Goal: Navigation & Orientation: Find specific page/section

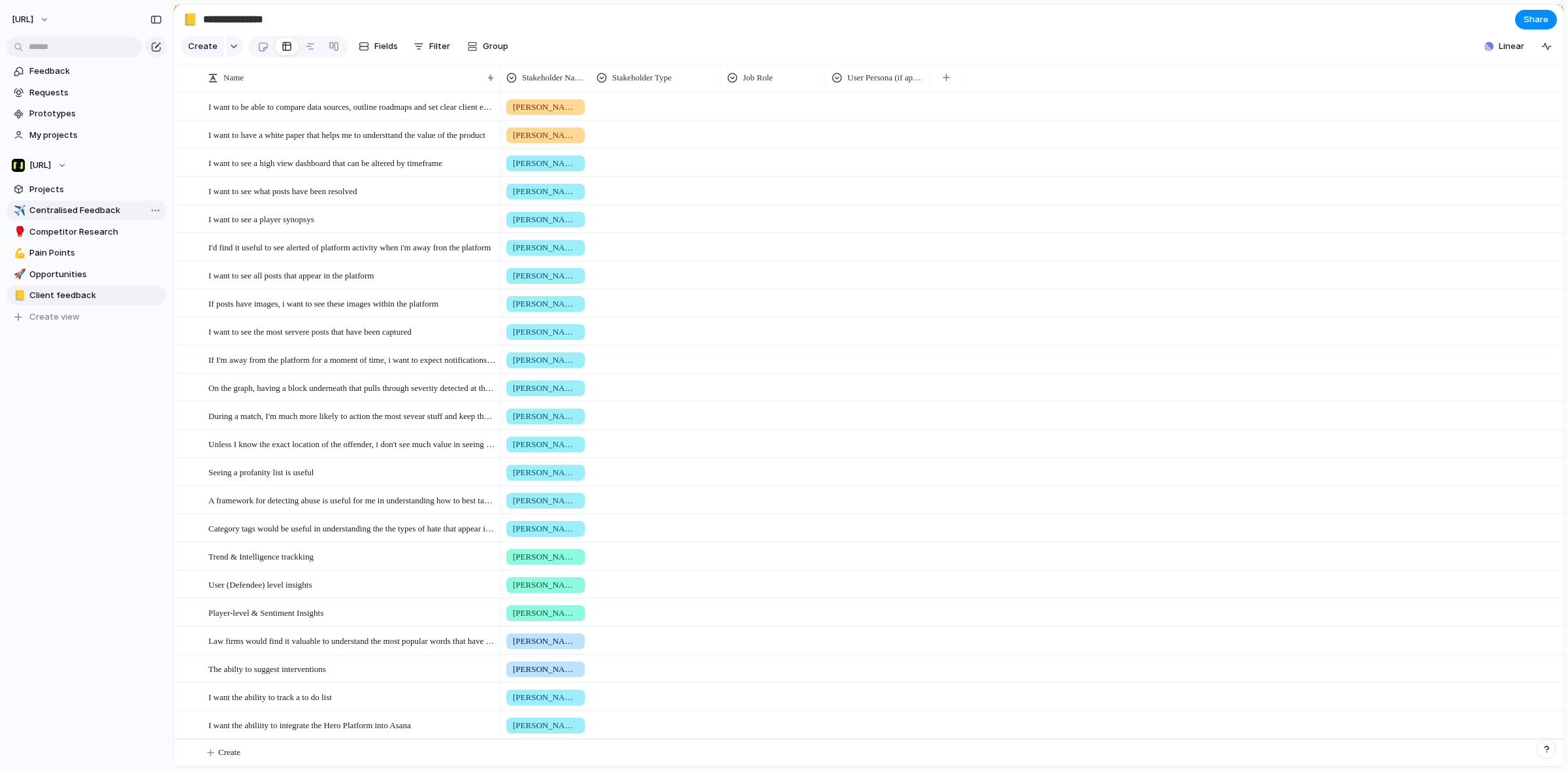
click at [69, 201] on link "✈️ Centralised Feedback" at bounding box center [87, 210] width 160 height 20
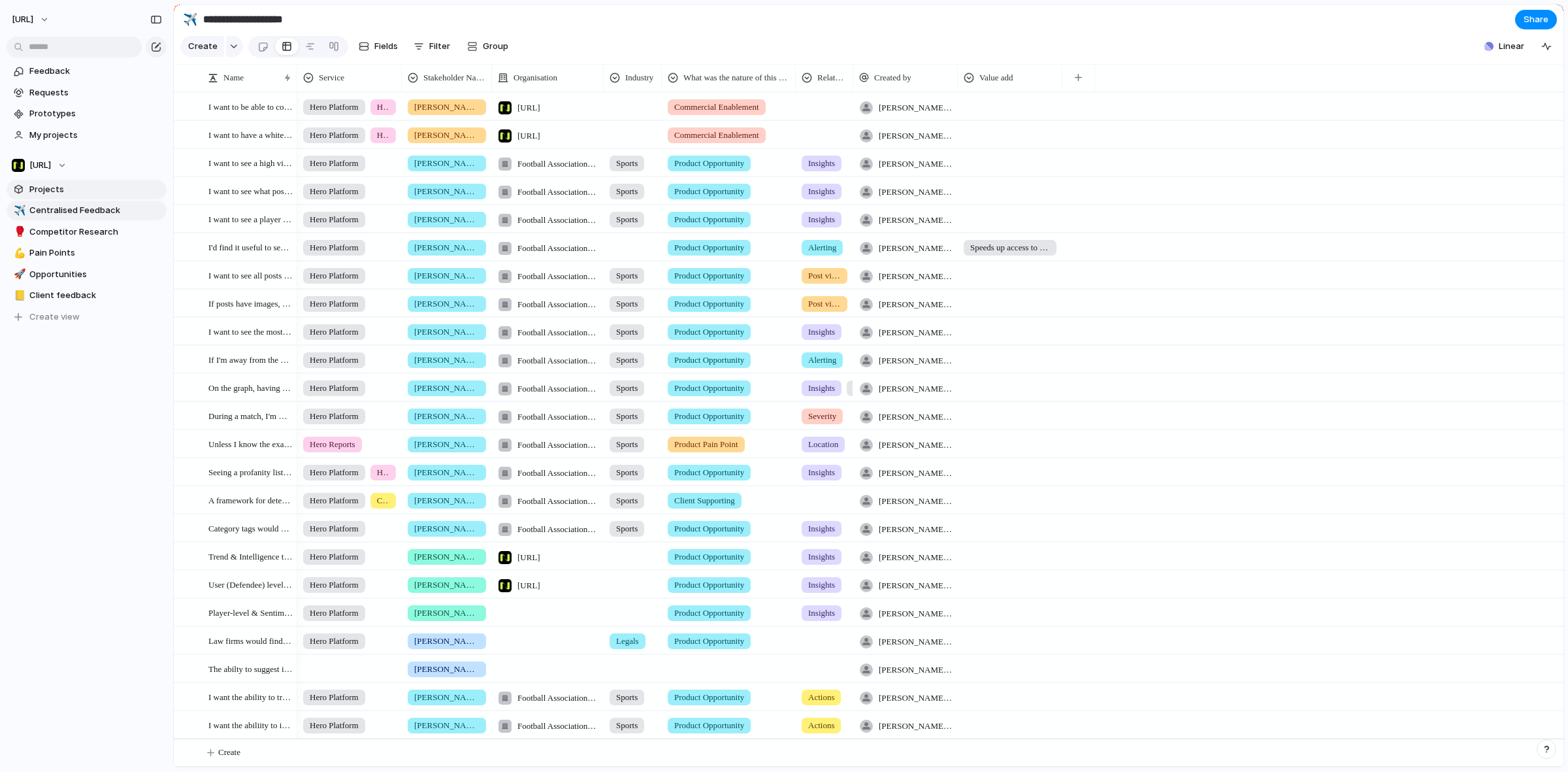
type input "**********"
click at [66, 187] on span "Projects" at bounding box center [96, 189] width 133 height 13
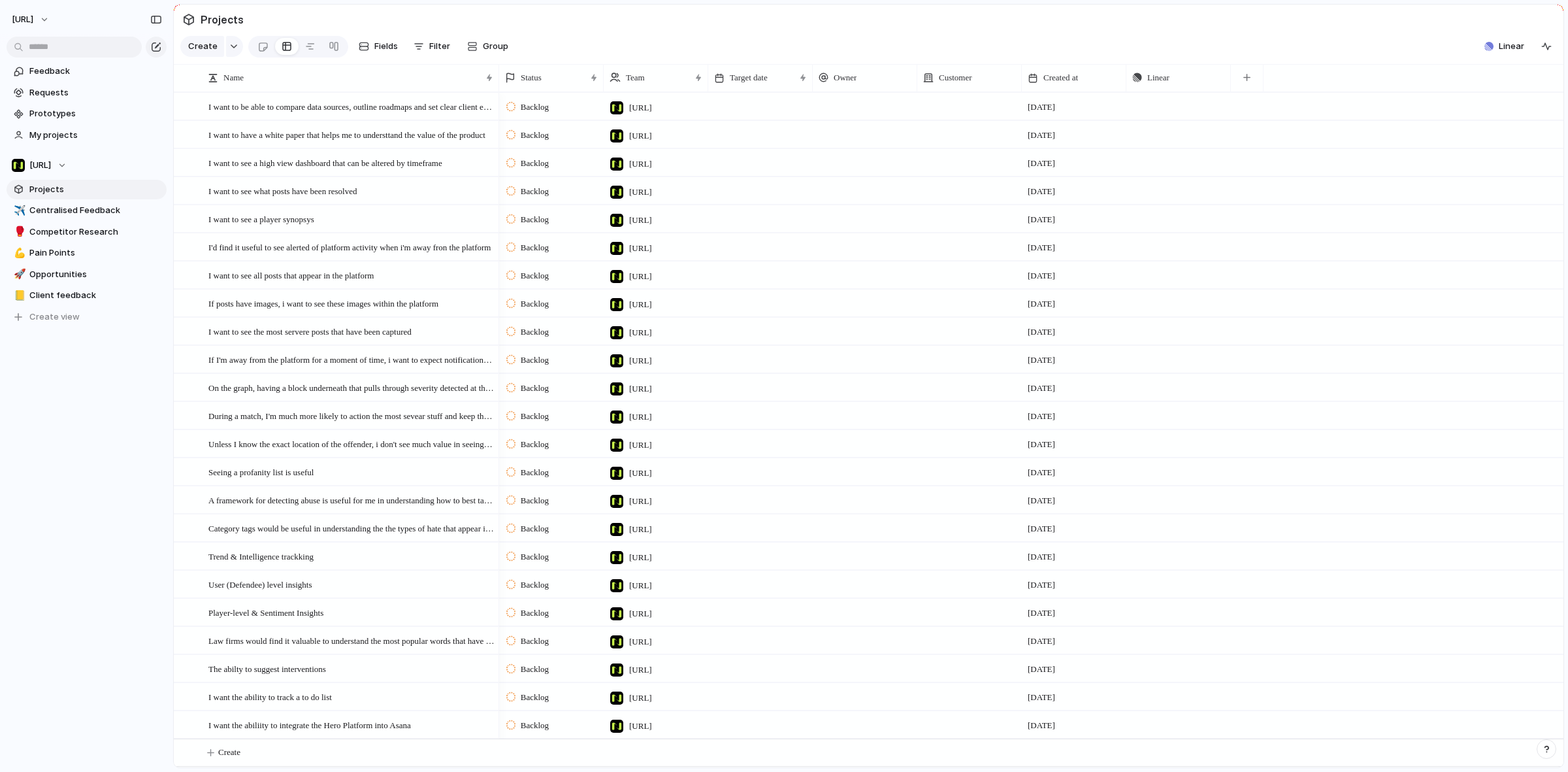
click at [69, 196] on link "Projects" at bounding box center [87, 189] width 160 height 20
click at [71, 203] on link "✈️ Centralised Feedback" at bounding box center [87, 210] width 160 height 20
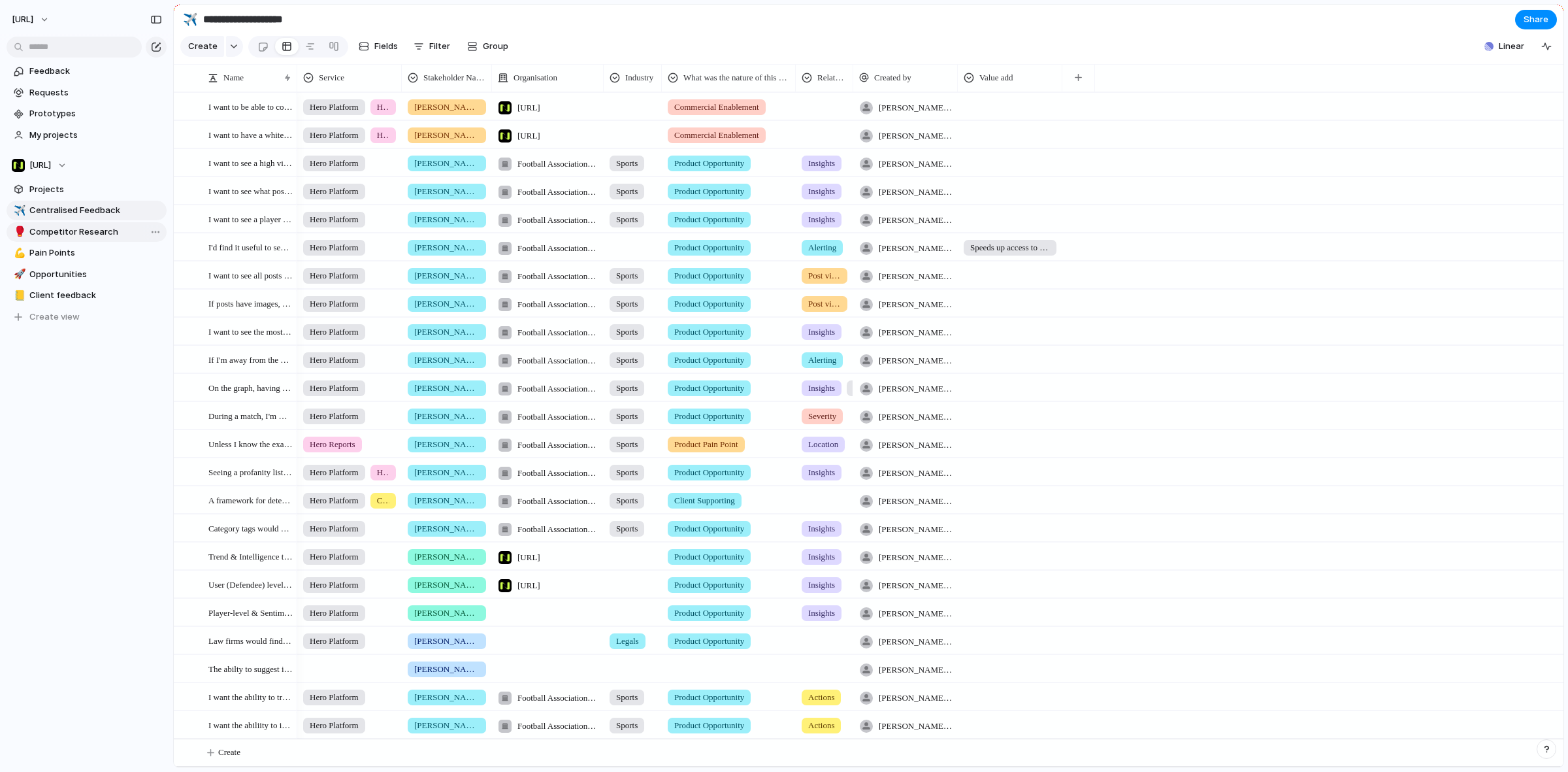
click at [89, 235] on span "Competitor Research" at bounding box center [96, 231] width 133 height 13
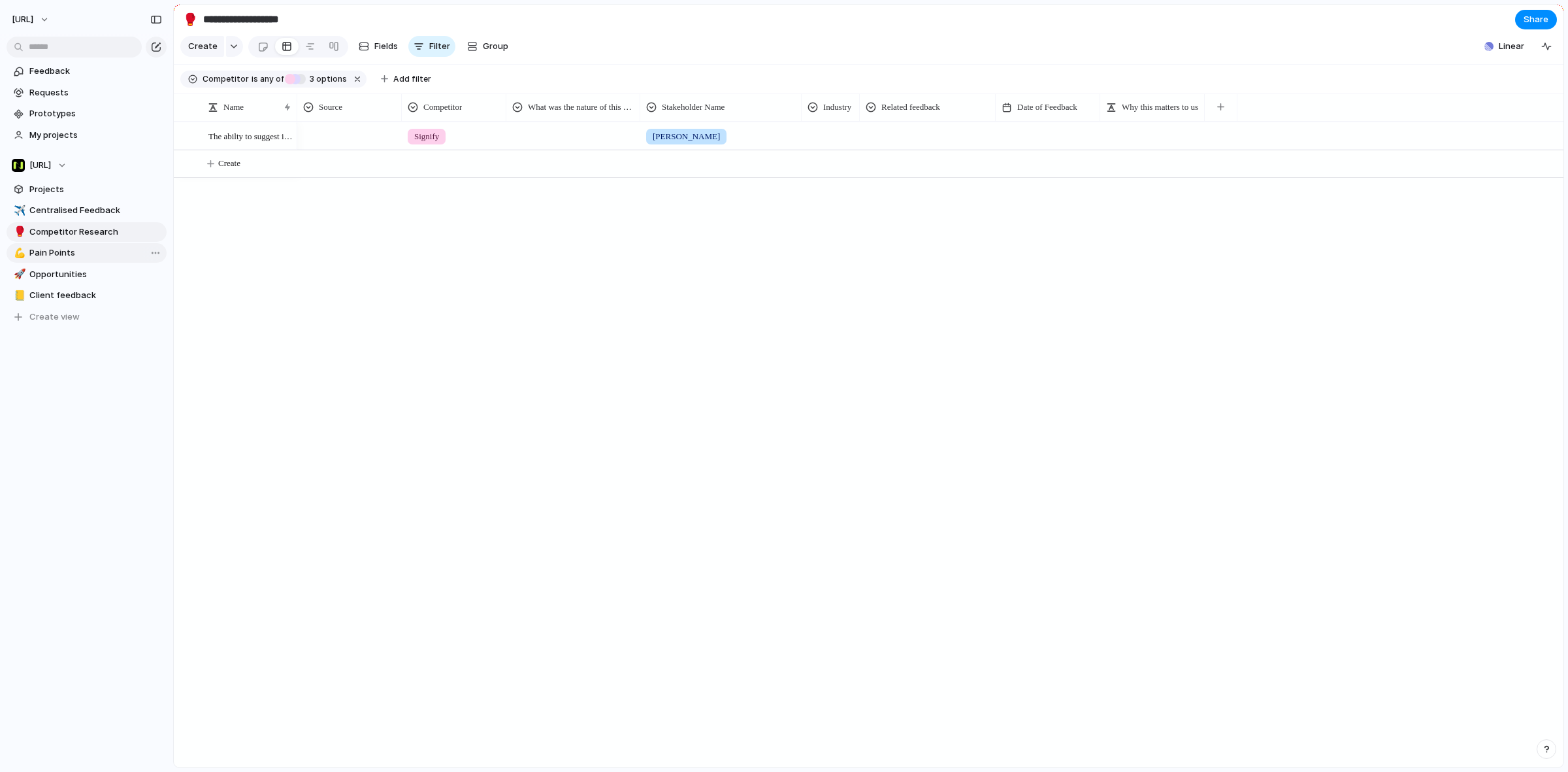
click at [83, 245] on link "💪 Pain Points" at bounding box center [87, 252] width 160 height 20
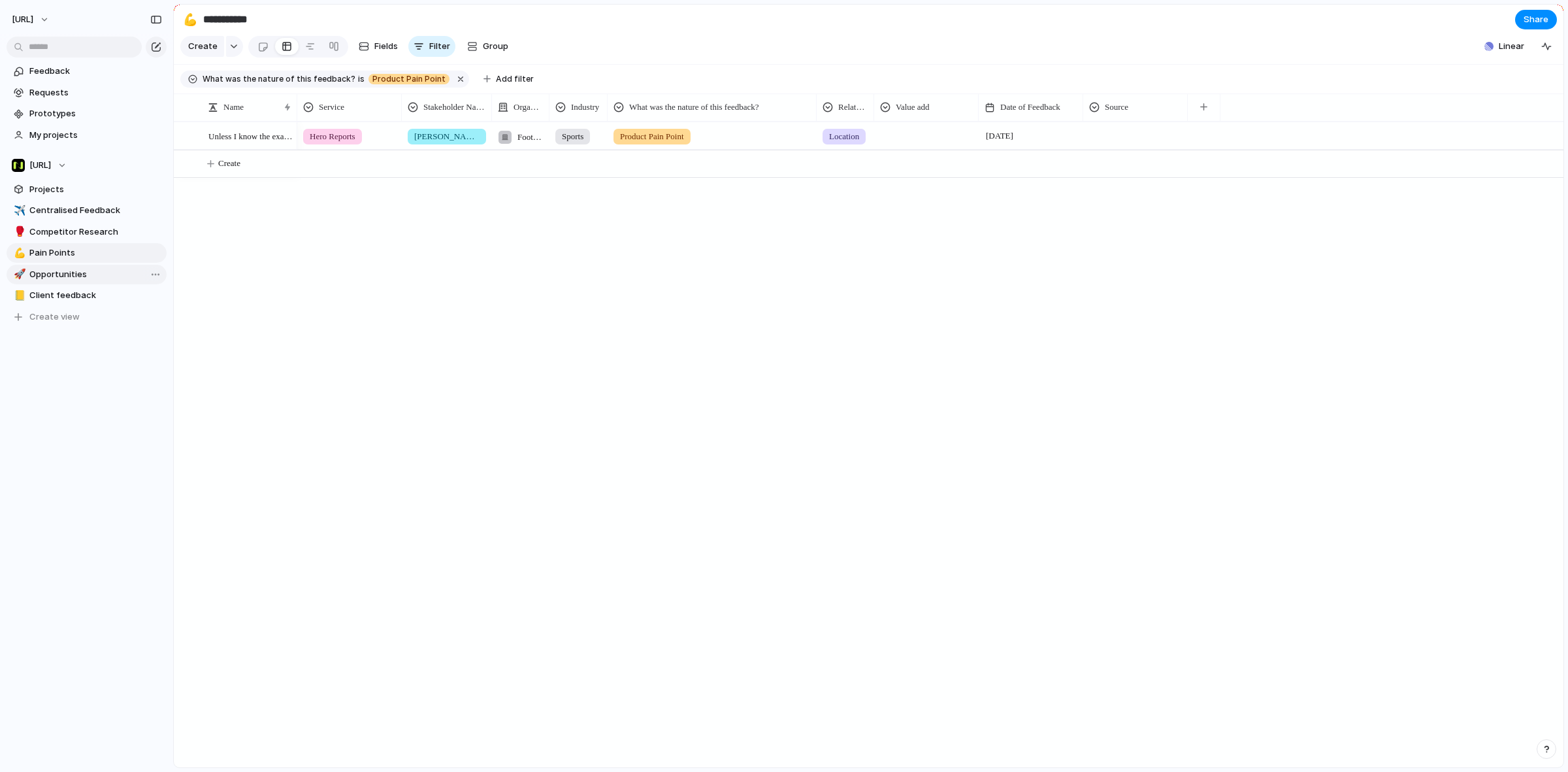
click at [87, 266] on link "🚀 Opportunities" at bounding box center [87, 274] width 160 height 20
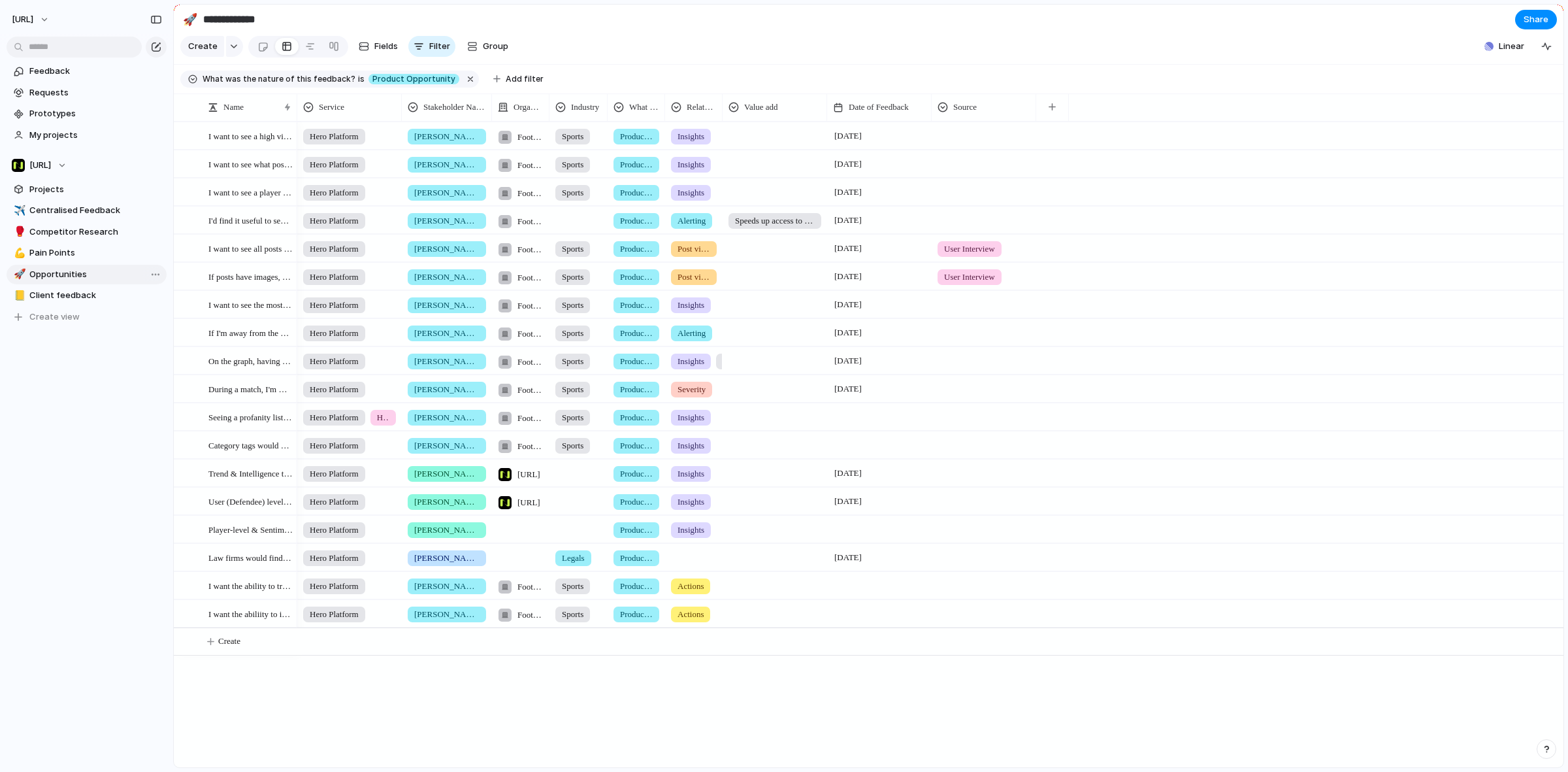
click at [90, 268] on span "Opportunities" at bounding box center [96, 273] width 133 height 13
click at [89, 259] on span "Pain Points" at bounding box center [96, 252] width 133 height 13
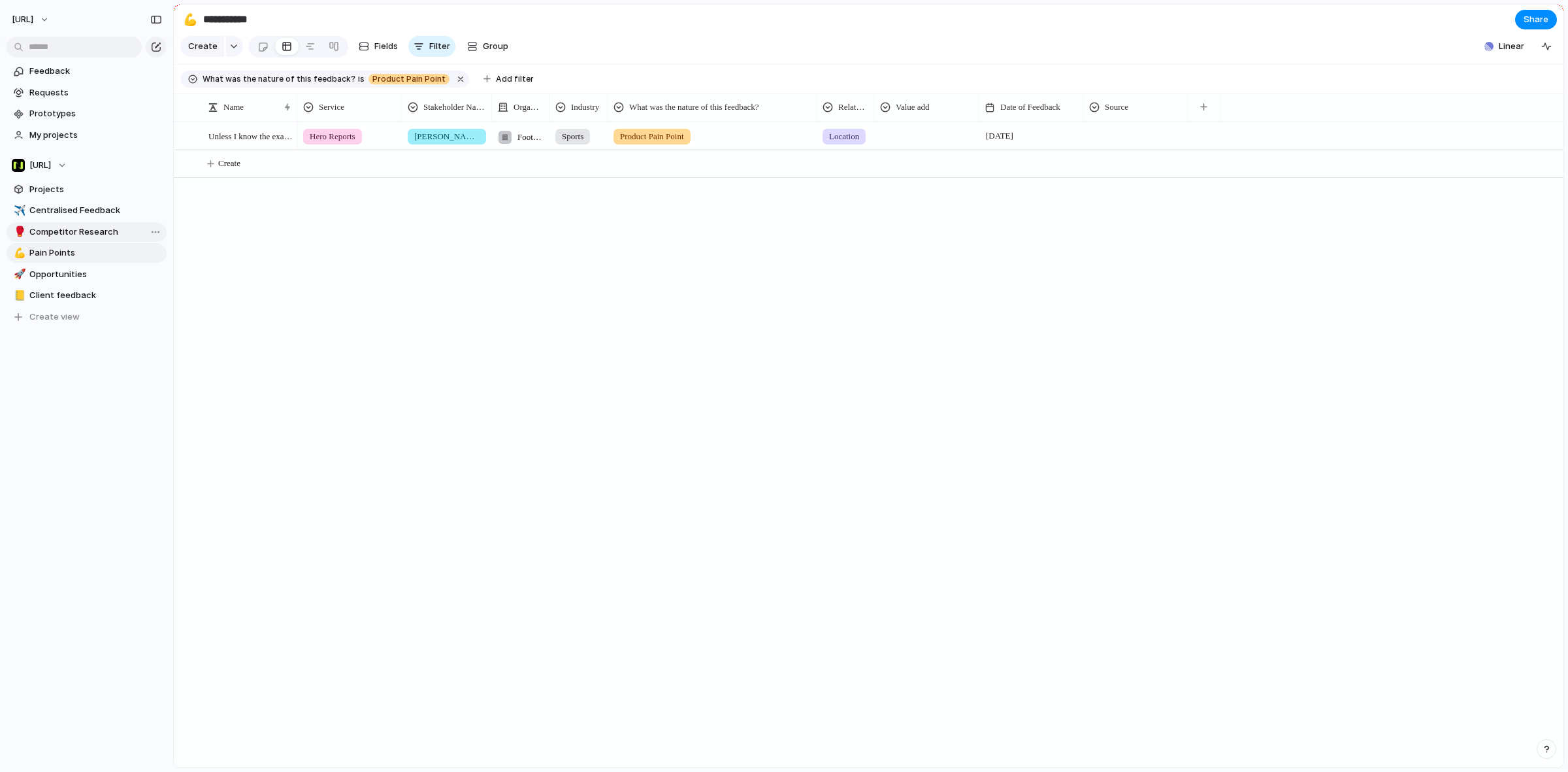
click at [98, 234] on span "Competitor Research" at bounding box center [96, 231] width 133 height 13
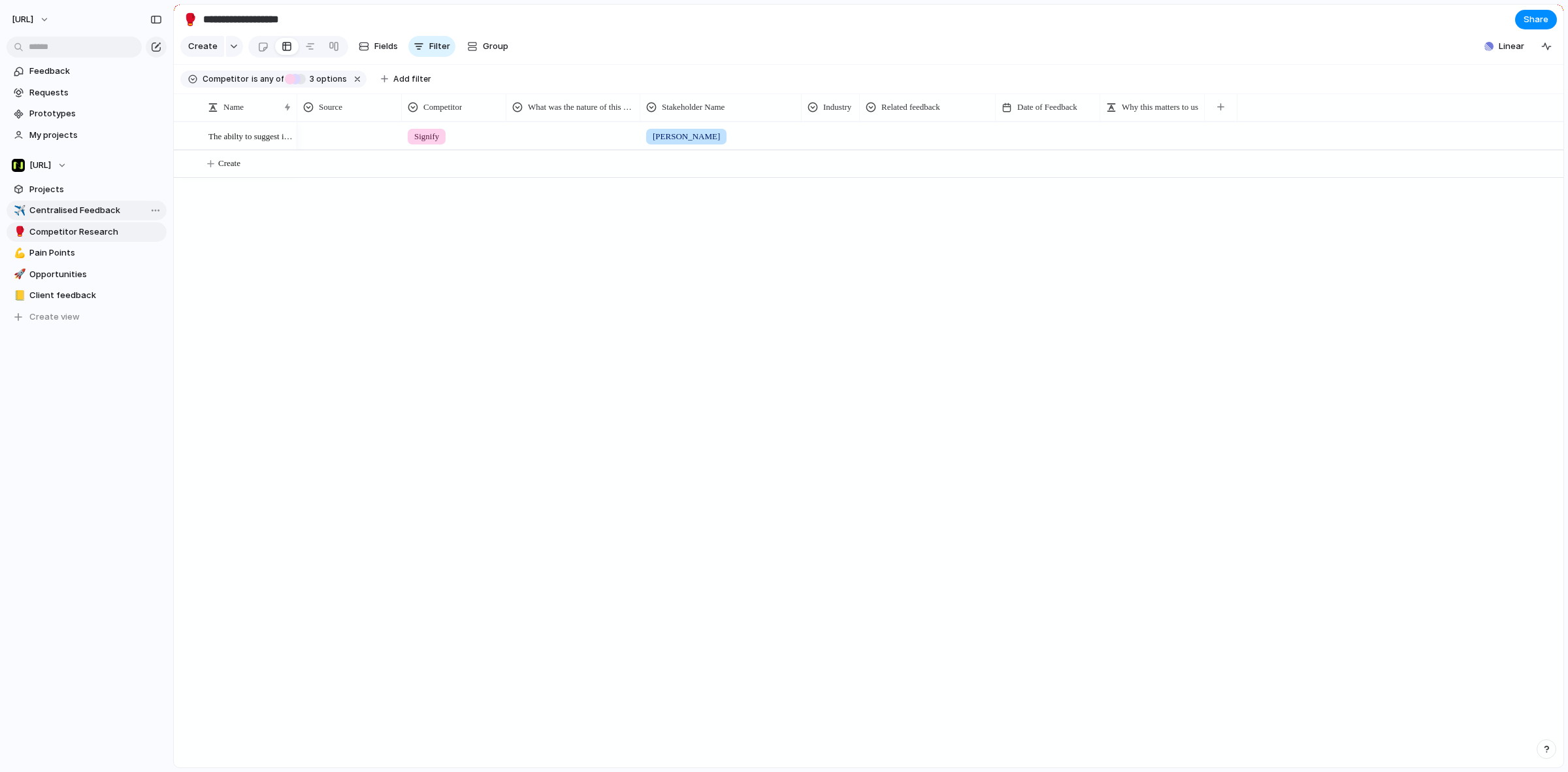
click at [100, 210] on span "Centralised Feedback" at bounding box center [96, 210] width 133 height 13
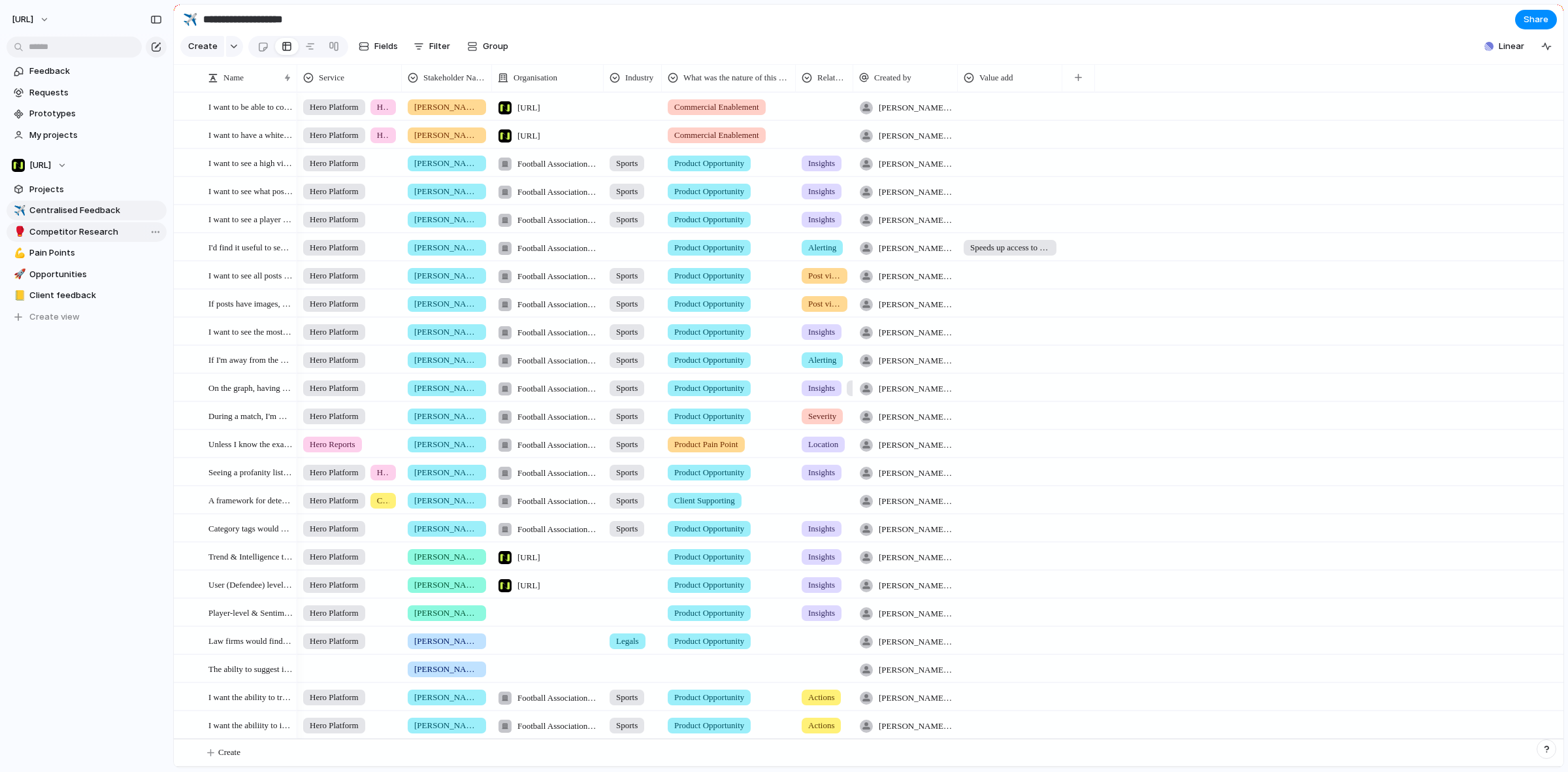
click at [93, 228] on span "Competitor Research" at bounding box center [96, 231] width 133 height 13
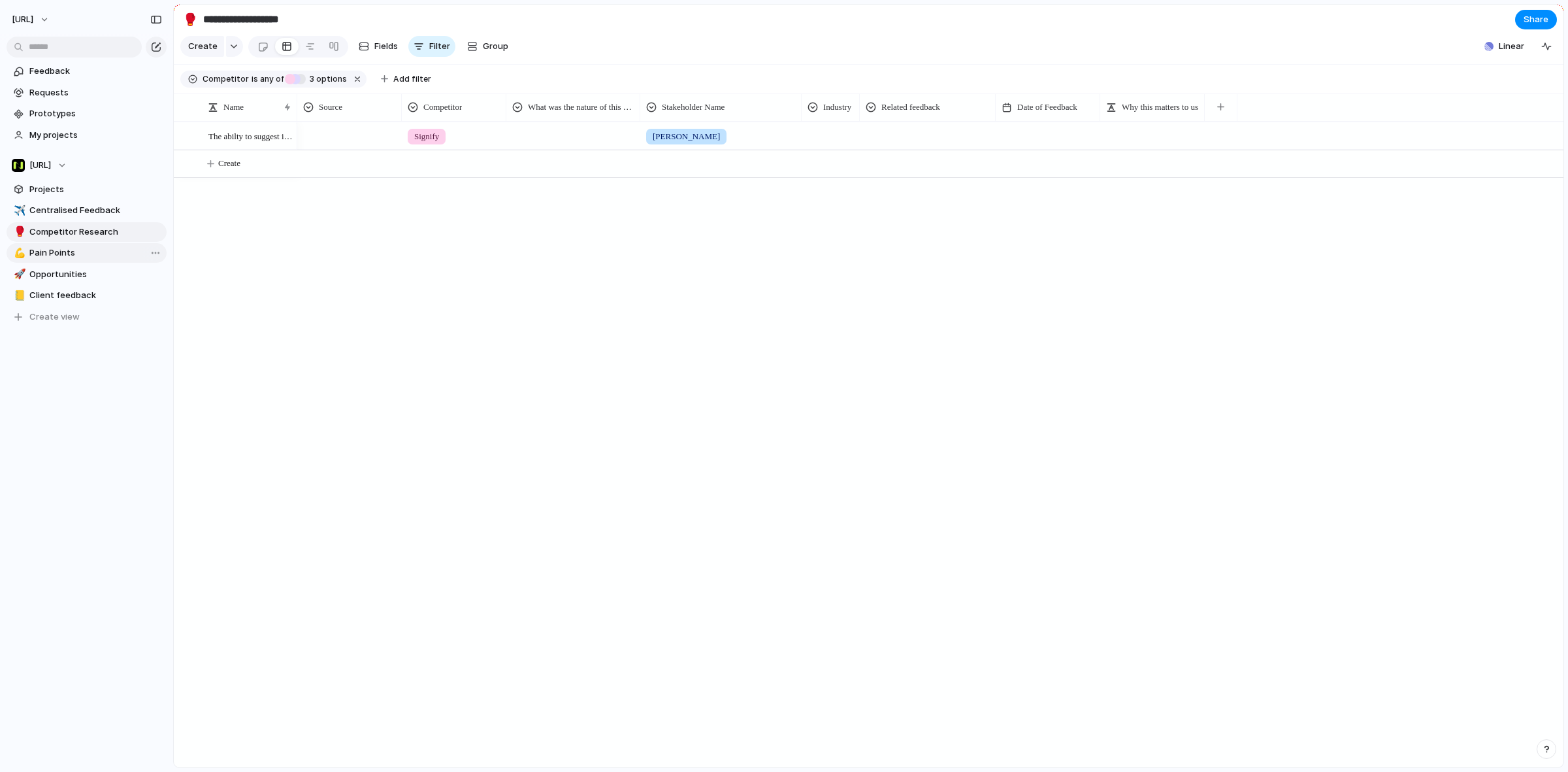
click at [92, 246] on span "Pain Points" at bounding box center [96, 252] width 133 height 13
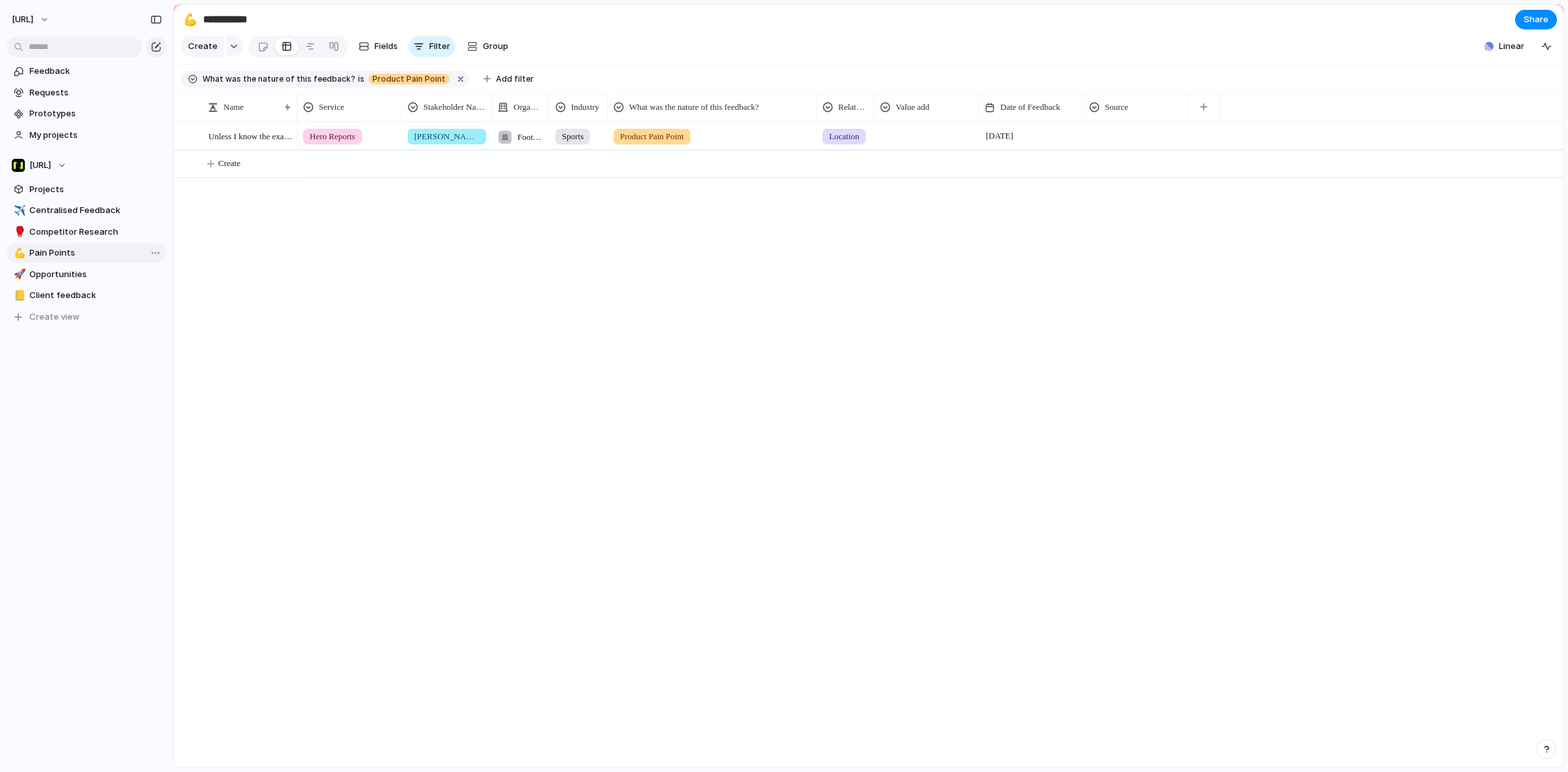
click at [85, 262] on link "💪 Pain Points" at bounding box center [87, 252] width 160 height 20
click at [83, 271] on span "Opportunities" at bounding box center [96, 273] width 133 height 13
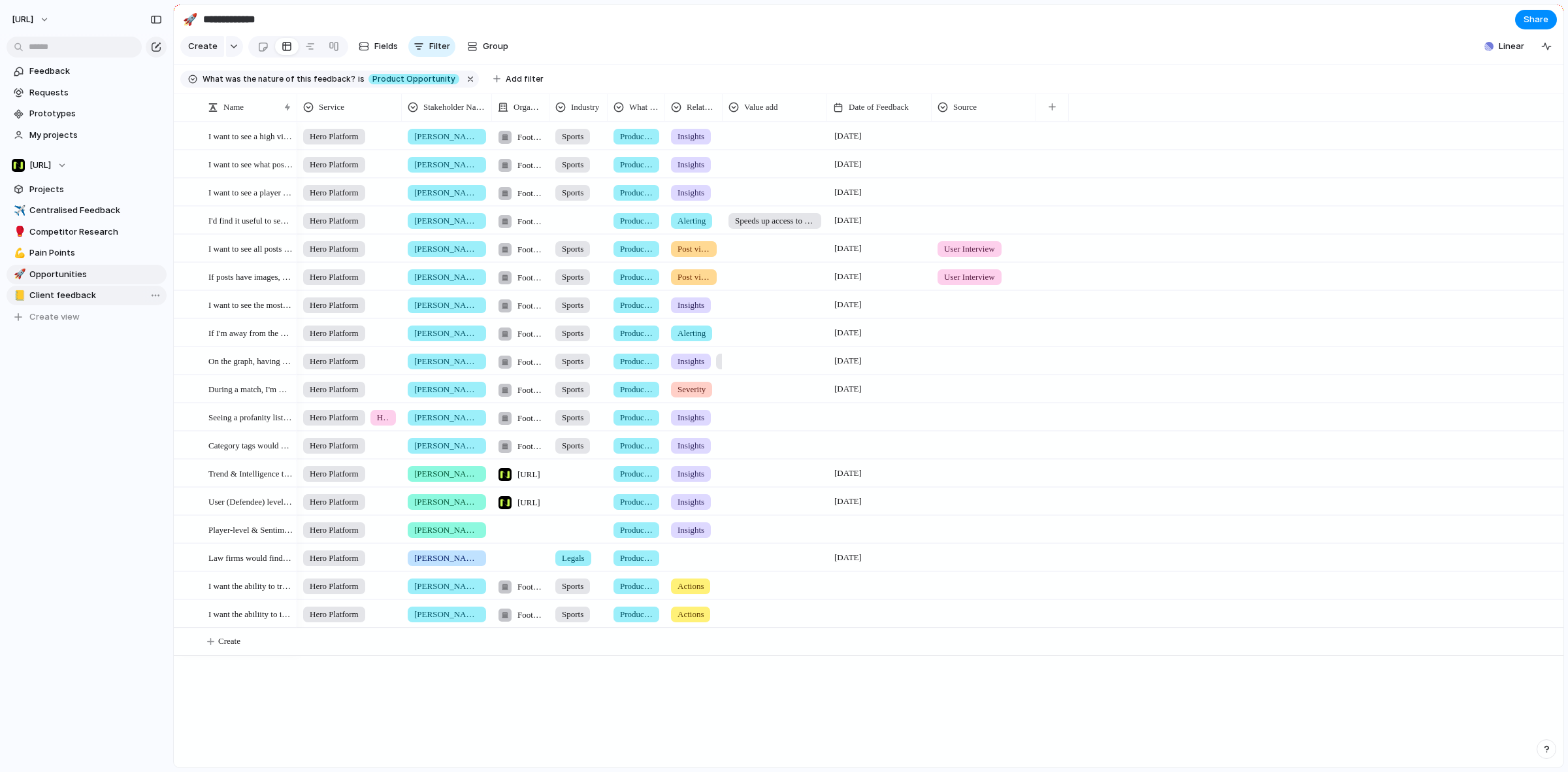
click at [82, 288] on link "📒 Client feedback" at bounding box center [87, 295] width 160 height 20
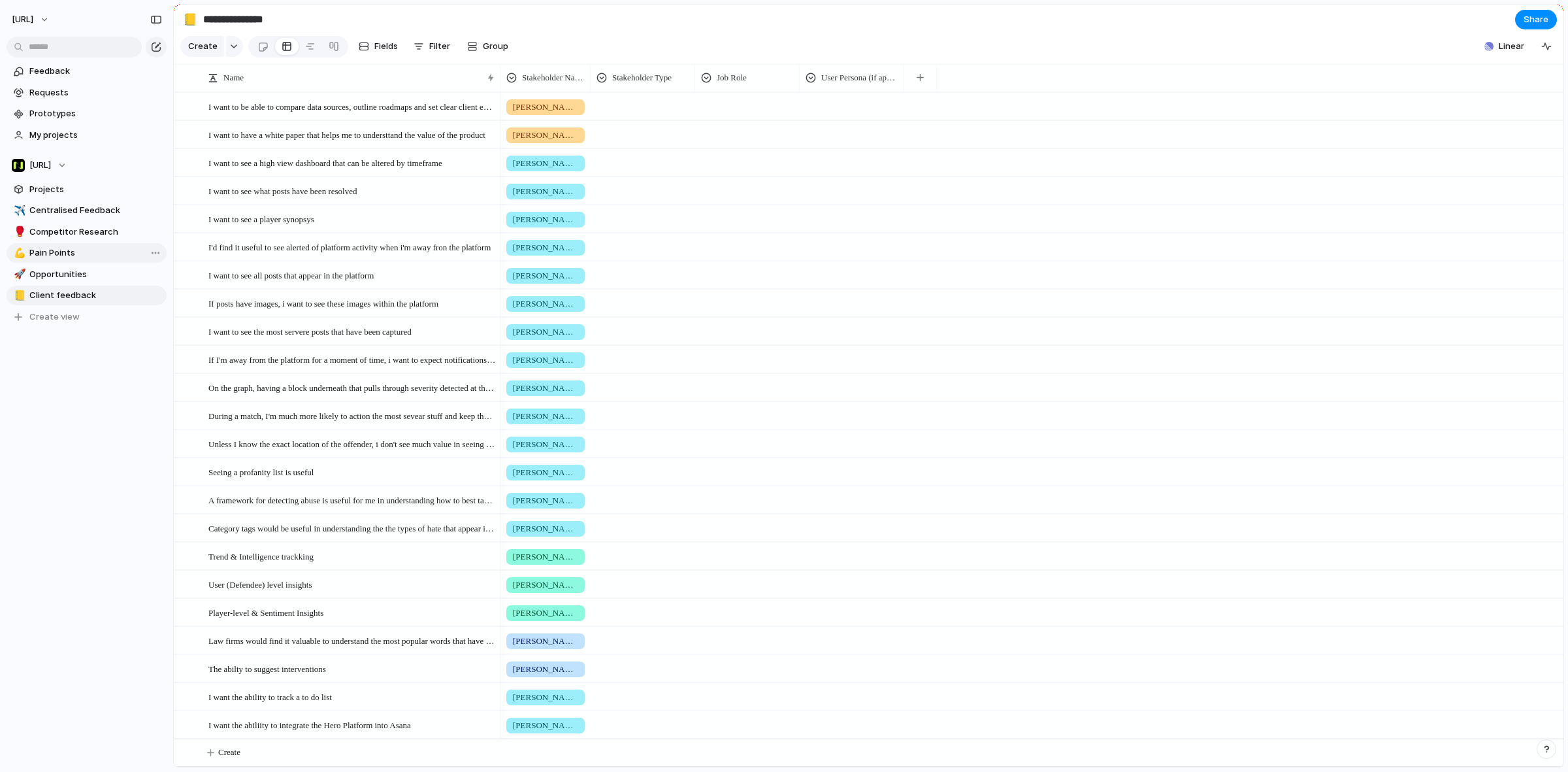
click at [116, 259] on span "Pain Points" at bounding box center [96, 252] width 133 height 13
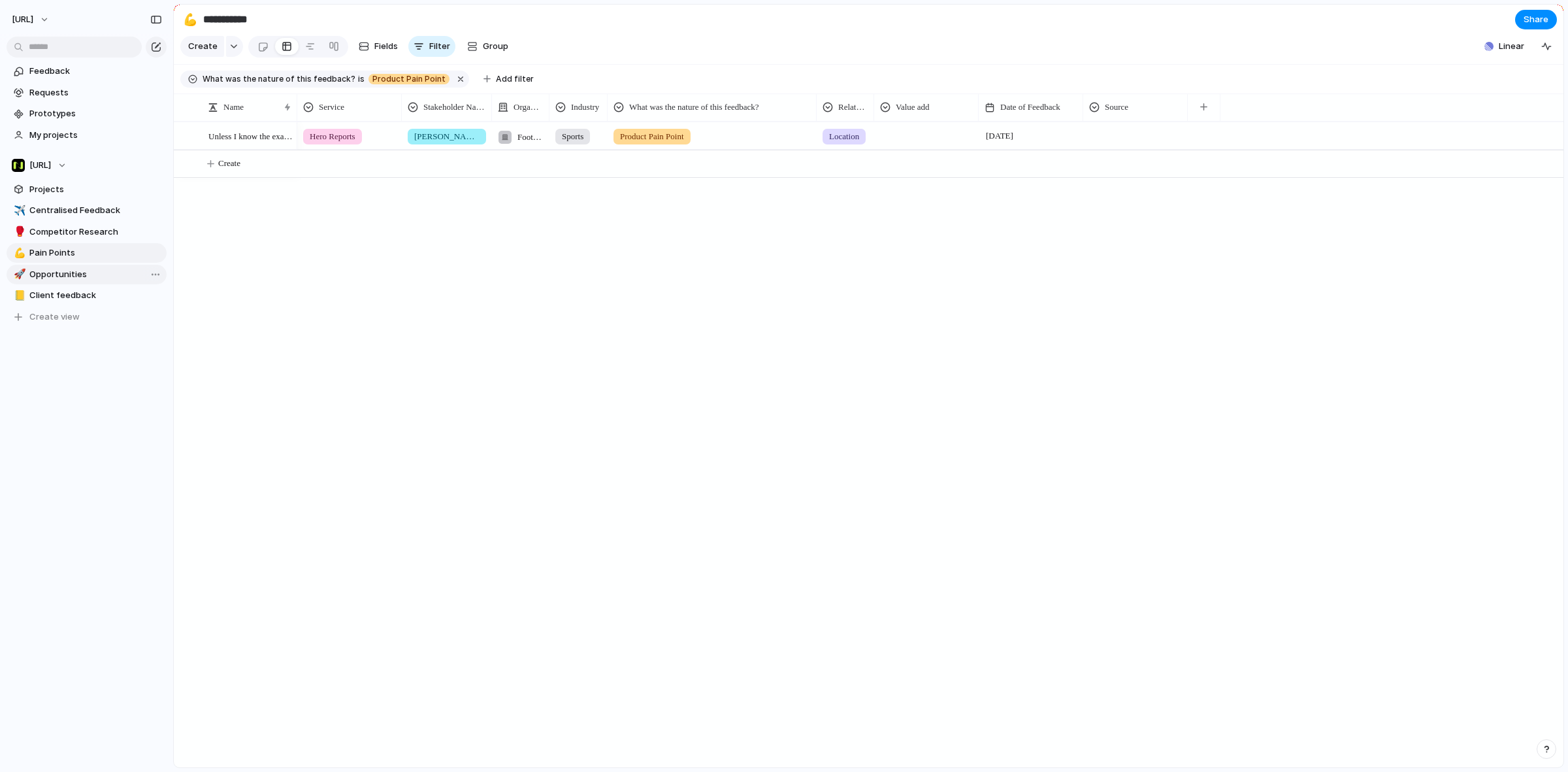
click at [108, 275] on span "Opportunities" at bounding box center [96, 273] width 133 height 13
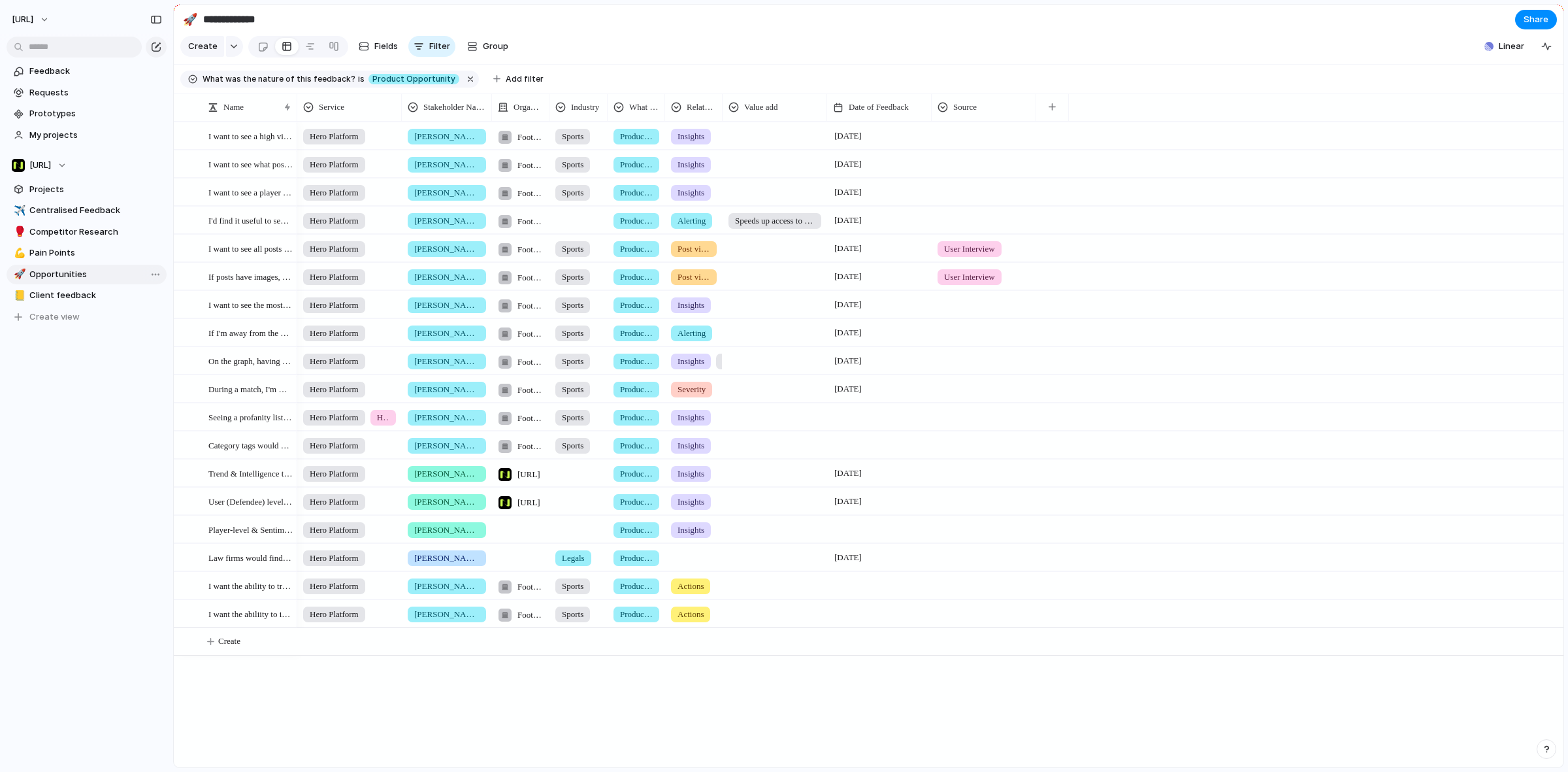
click at [123, 267] on link "🚀 Opportunities" at bounding box center [87, 274] width 160 height 20
click at [106, 243] on div "💪 Pain Points" at bounding box center [87, 252] width 160 height 20
click at [103, 228] on span "Competitor Research" at bounding box center [96, 231] width 133 height 13
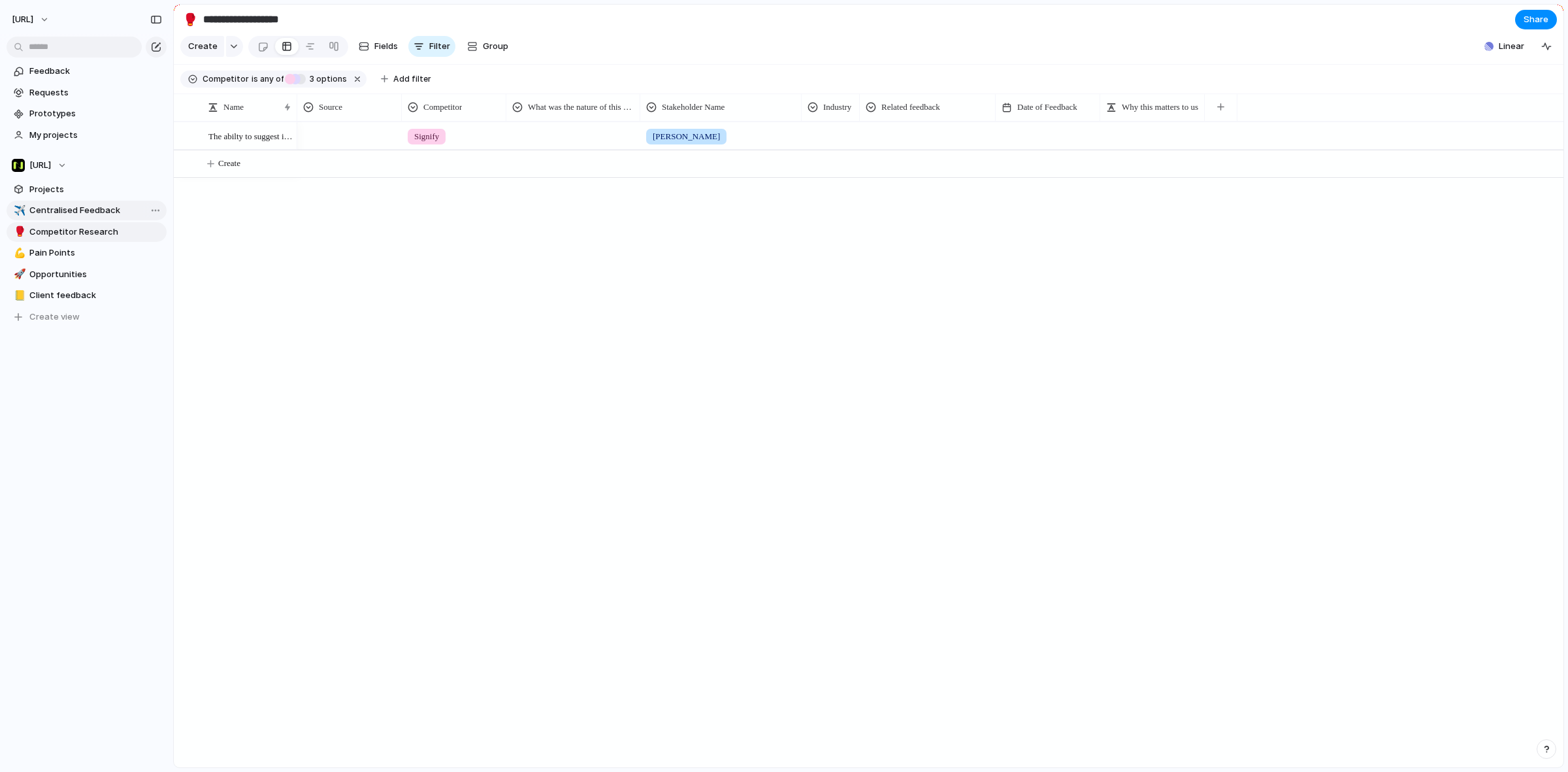
click at [101, 211] on span "Centralised Feedback" at bounding box center [96, 210] width 133 height 13
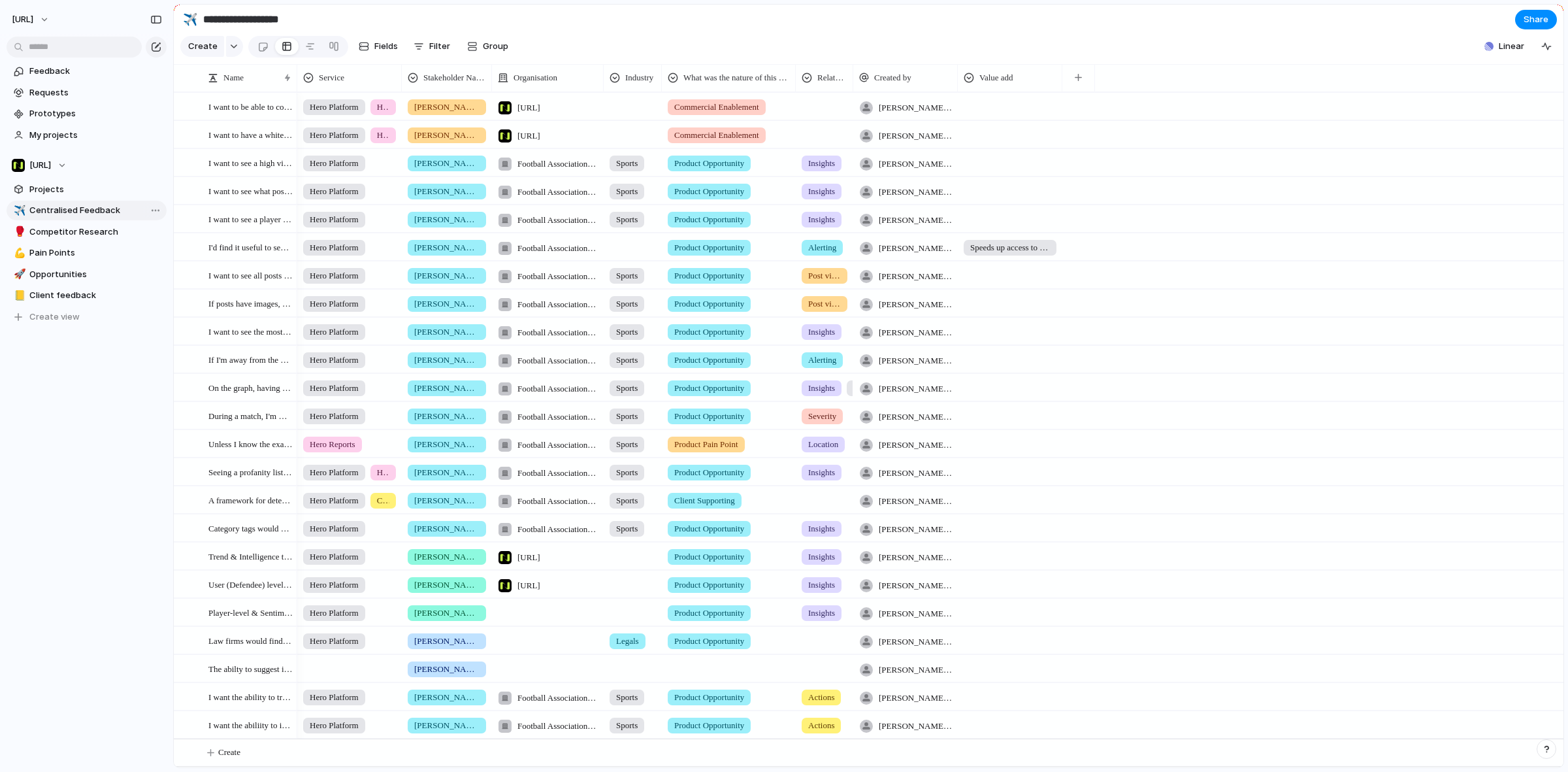
type input "**********"
click at [257, 54] on div at bounding box center [262, 46] width 11 height 21
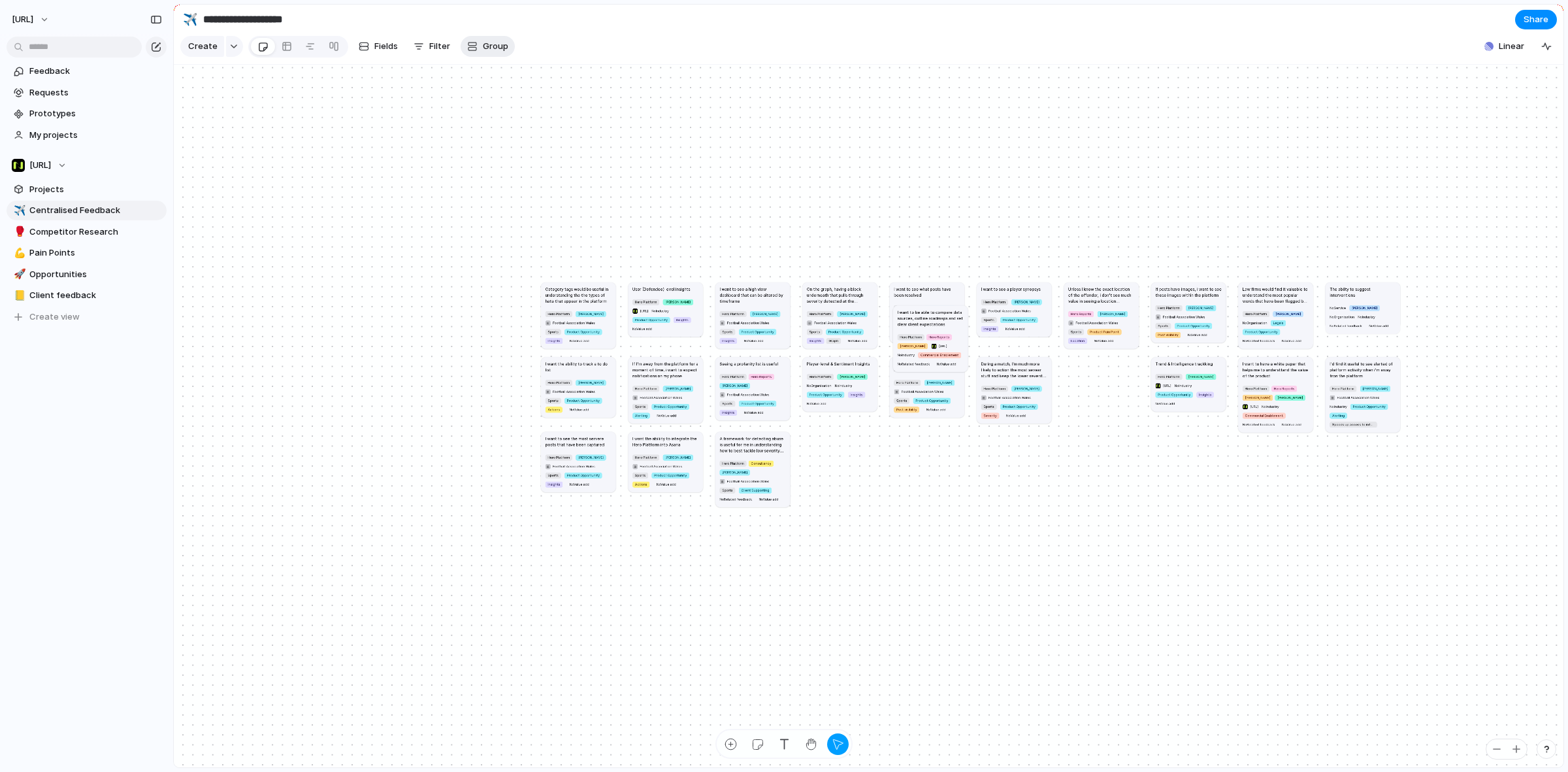
click at [494, 48] on span "Group" at bounding box center [496, 46] width 25 height 13
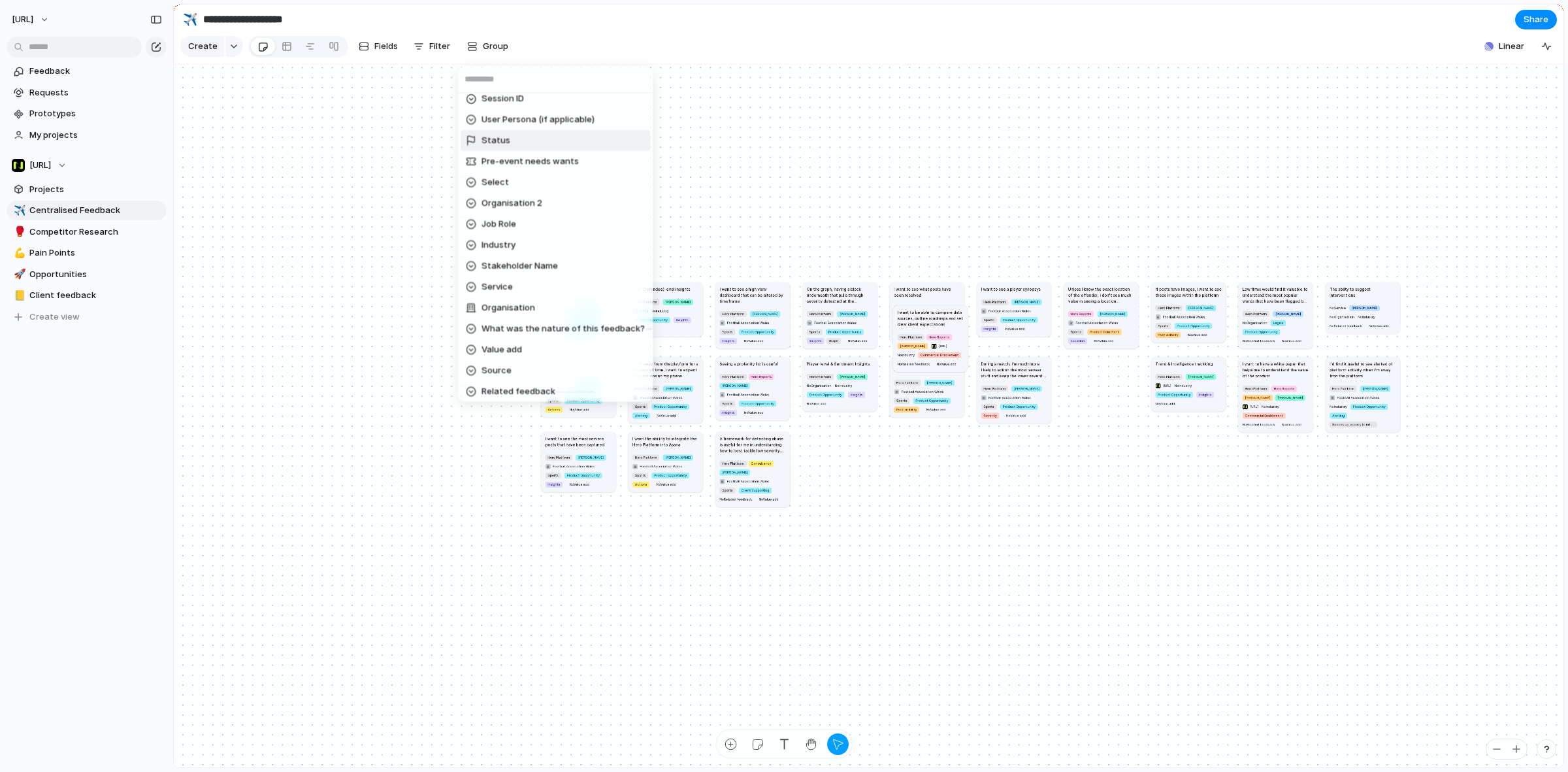
scroll to position [240, 0]
click at [431, 49] on div "Impact Effort Design ready Owner Team Priority Customer Theme Session ID User P…" at bounding box center [784, 386] width 1568 height 772
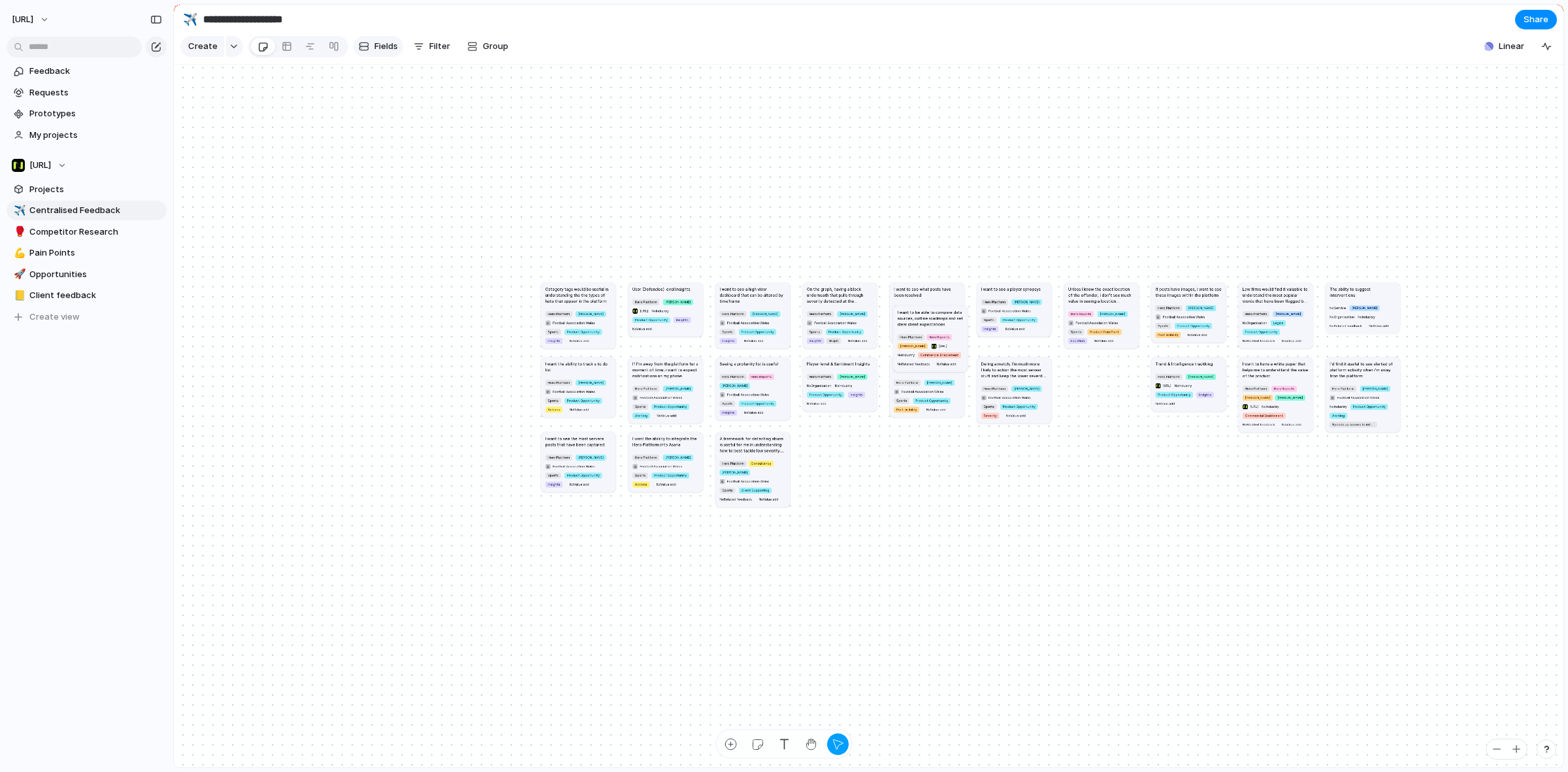
click at [375, 47] on span "Fields" at bounding box center [386, 46] width 24 height 13
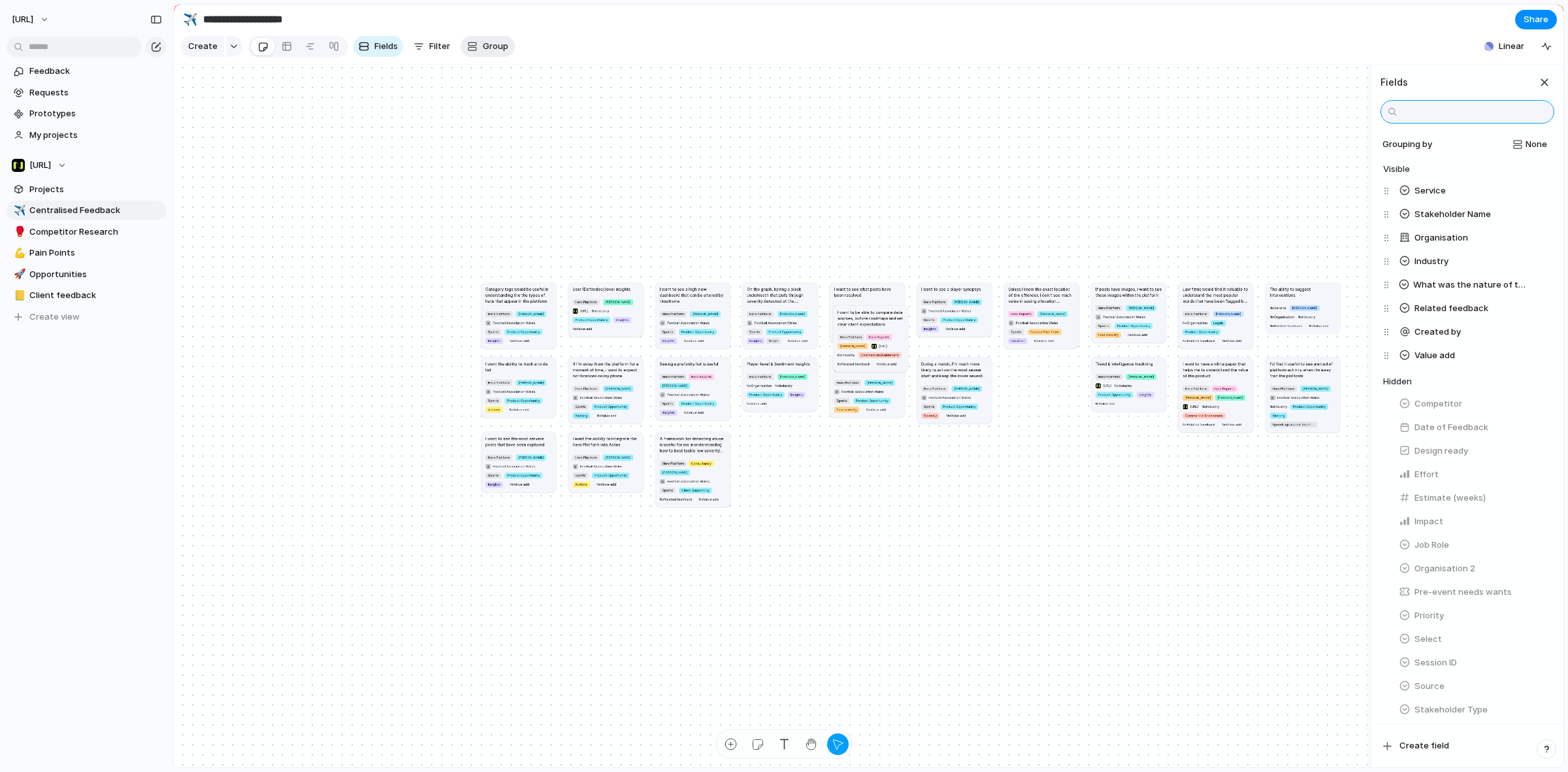
scroll to position [0, 0]
click at [469, 49] on div "button" at bounding box center [472, 46] width 10 height 10
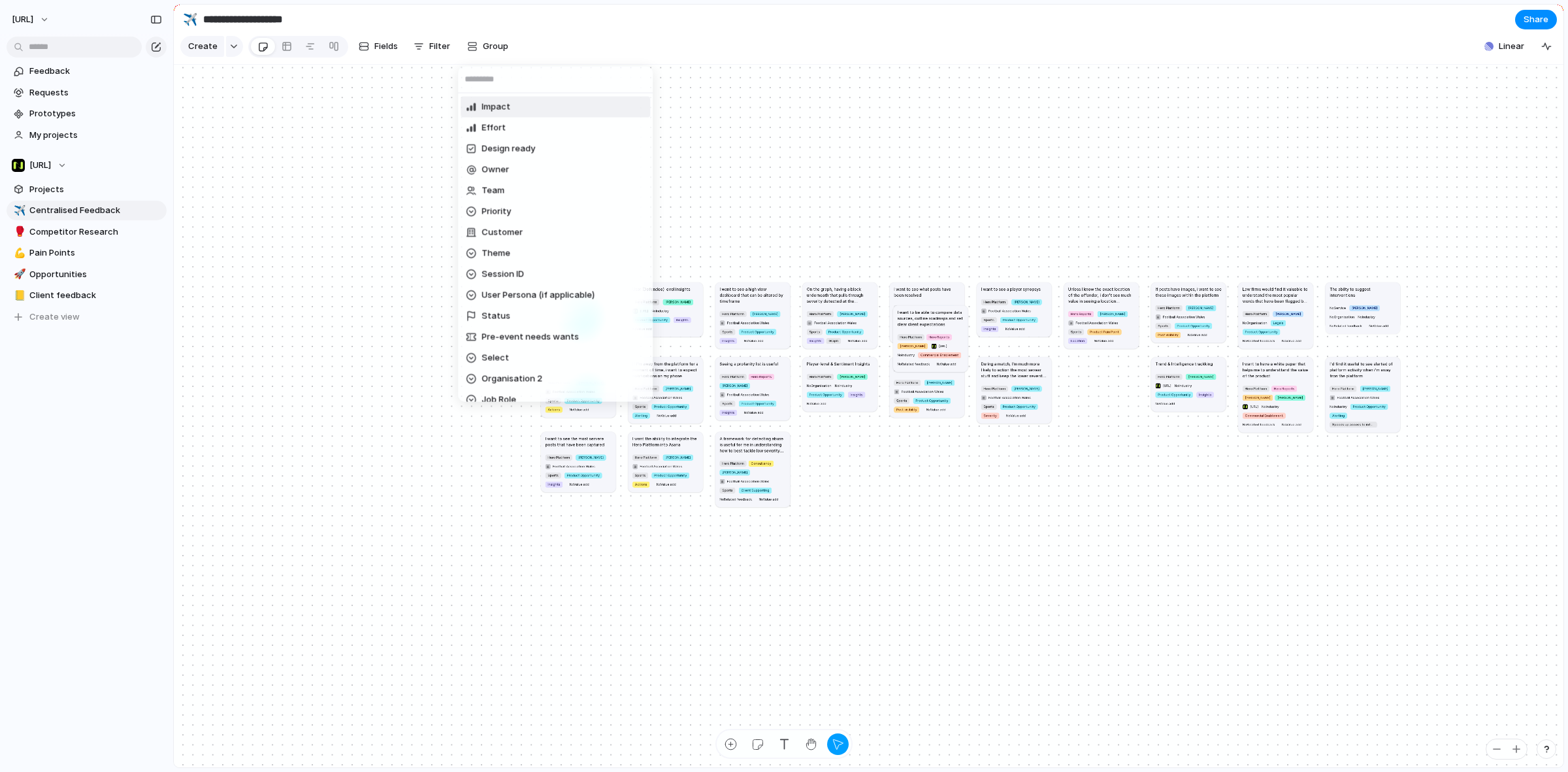
click at [263, 49] on div "Impact Effort Design ready Owner Team Priority Customer Theme Session ID User P…" at bounding box center [784, 386] width 1568 height 772
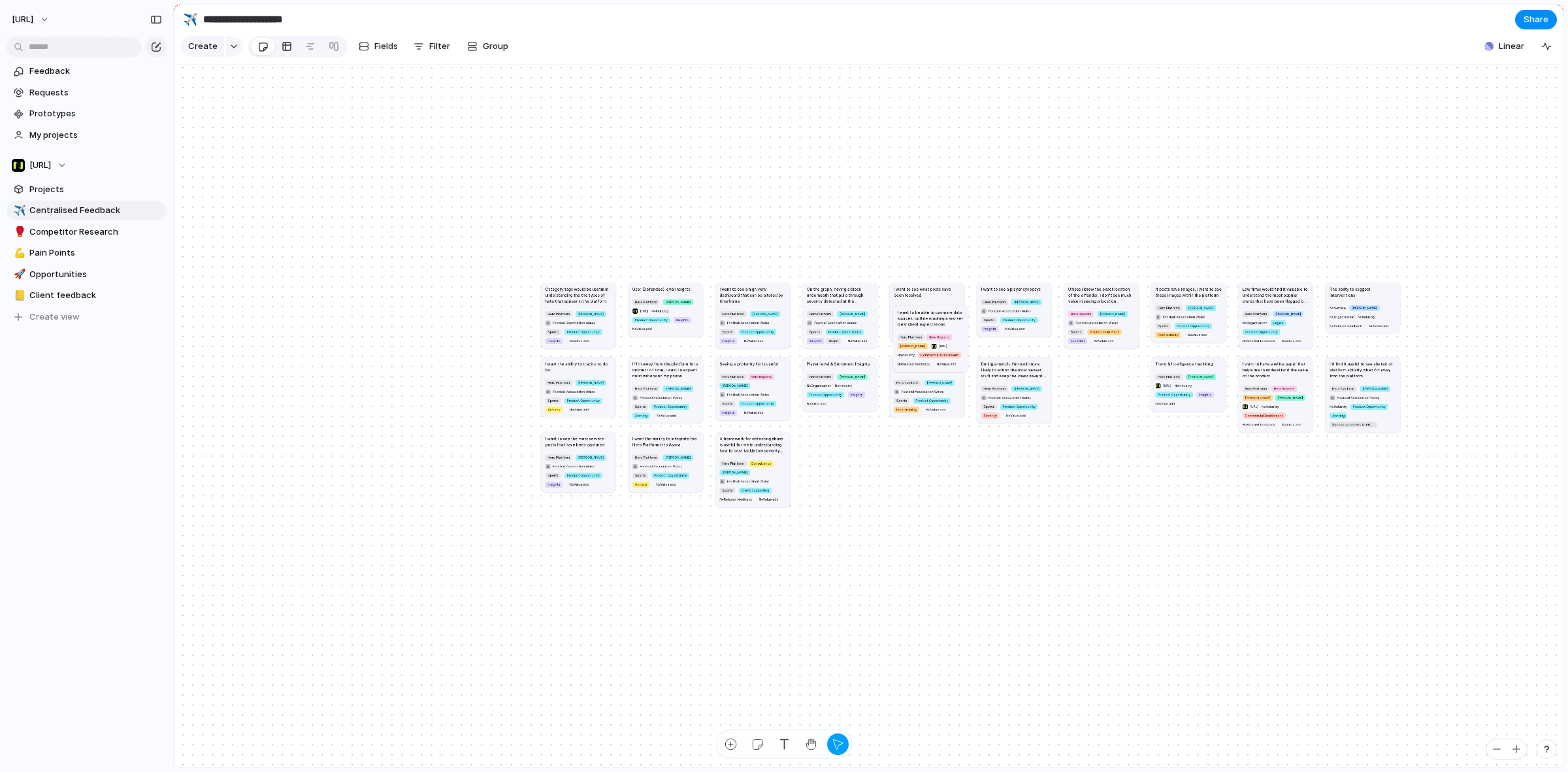
click at [279, 49] on link at bounding box center [287, 46] width 24 height 21
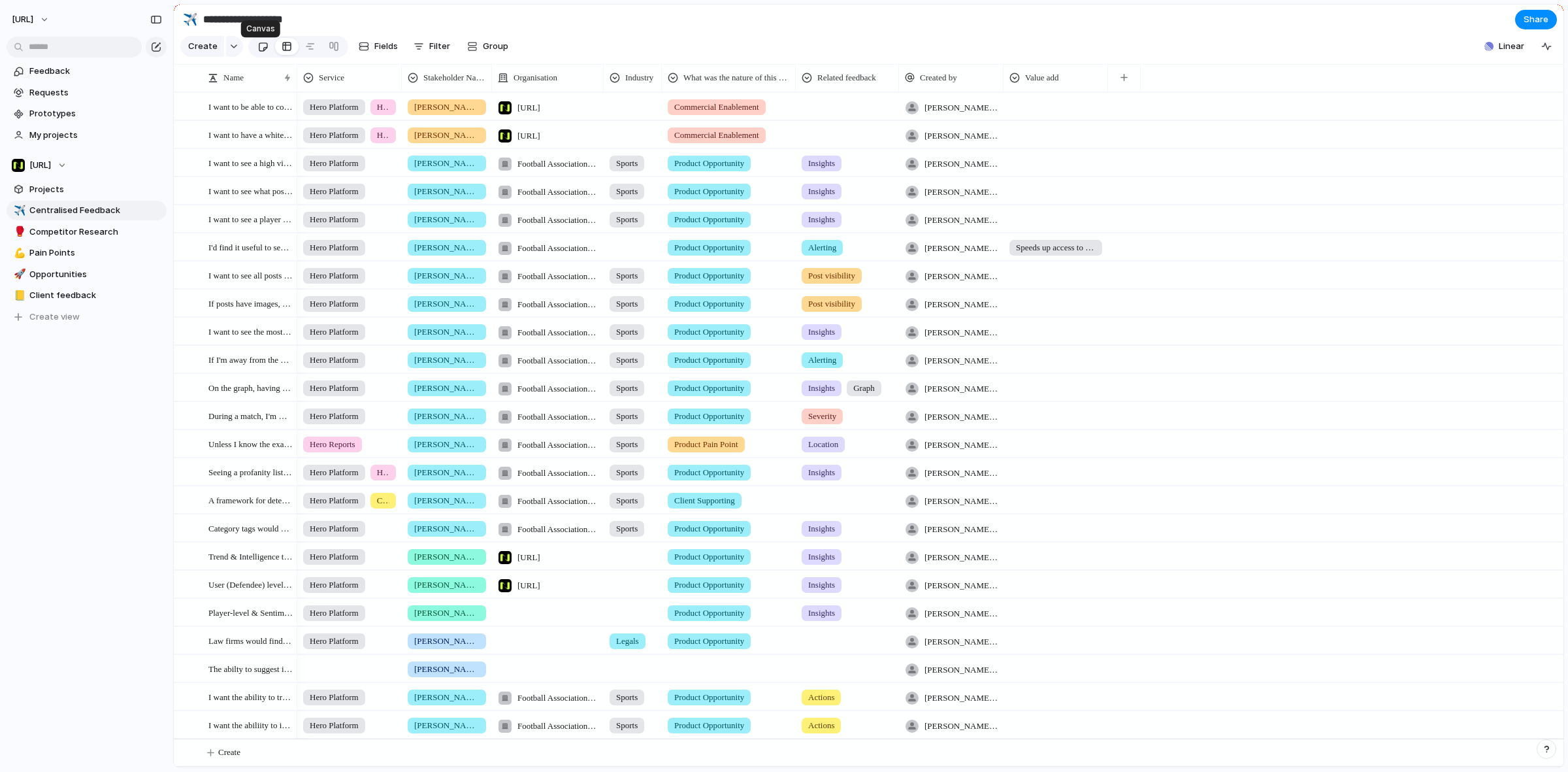
click at [253, 53] on link at bounding box center [262, 46] width 24 height 21
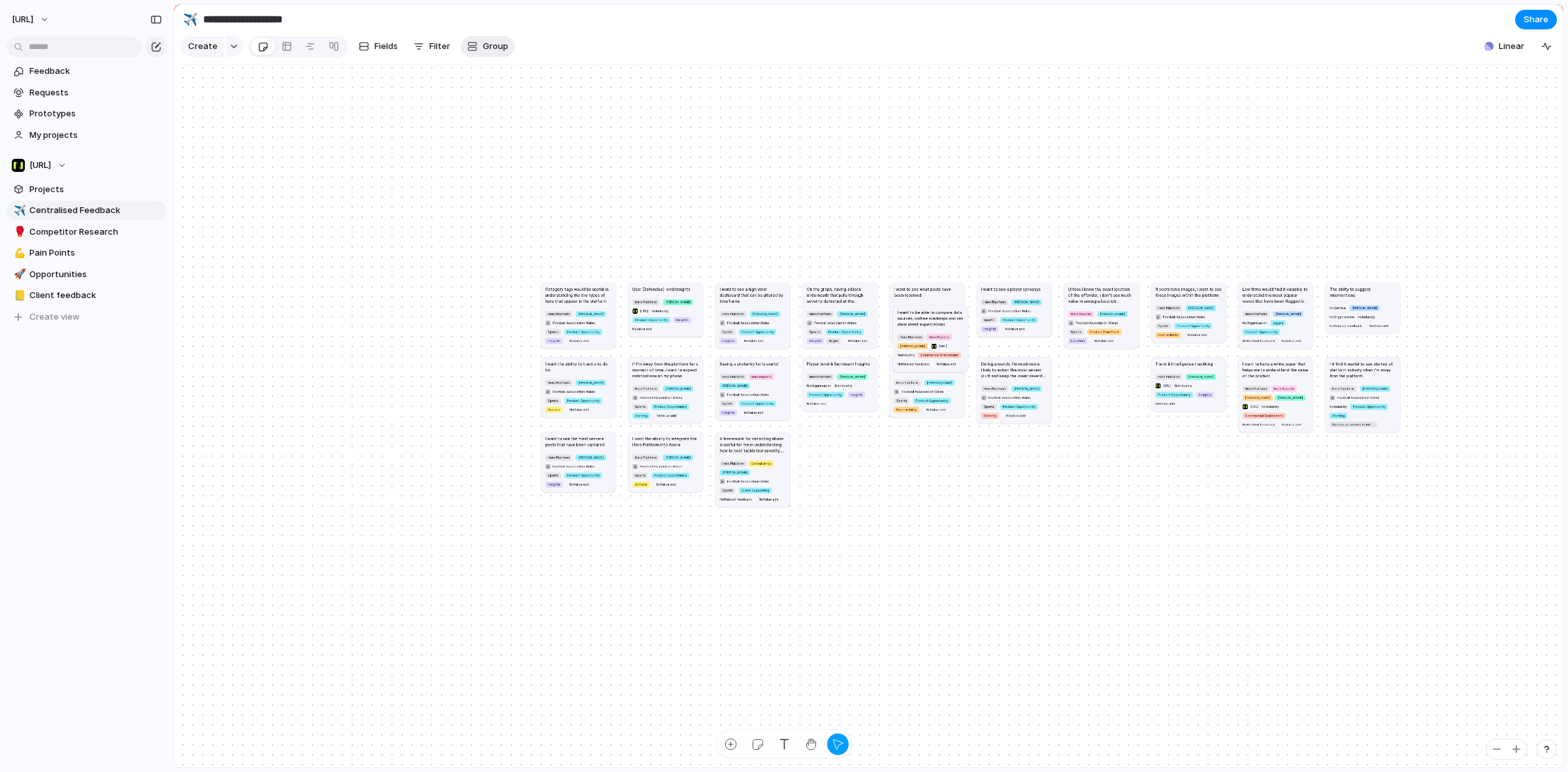
click at [467, 52] on div "button" at bounding box center [472, 46] width 10 height 10
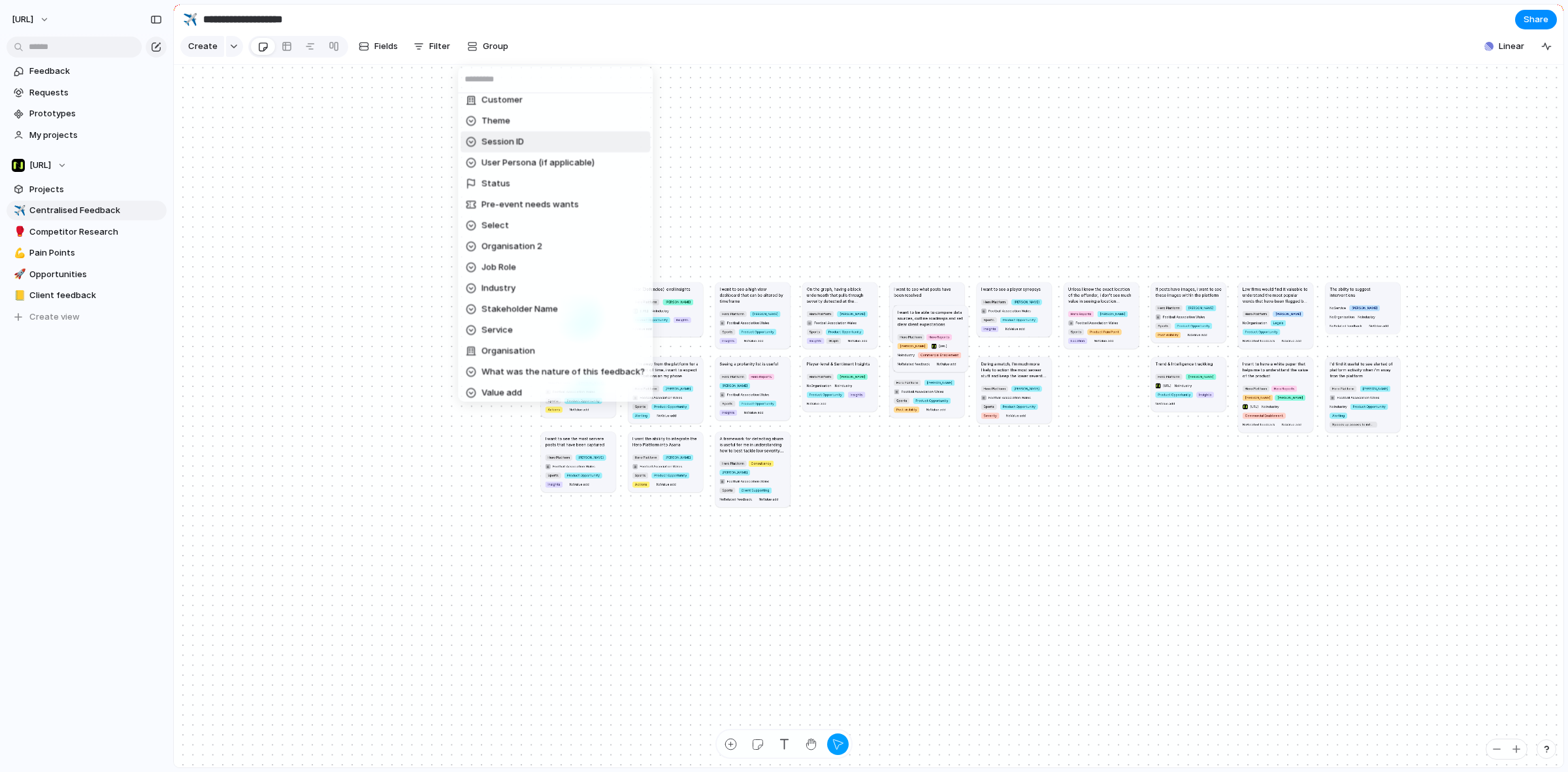
scroll to position [240, 0]
click at [521, 224] on li "Service" at bounding box center [555, 222] width 189 height 21
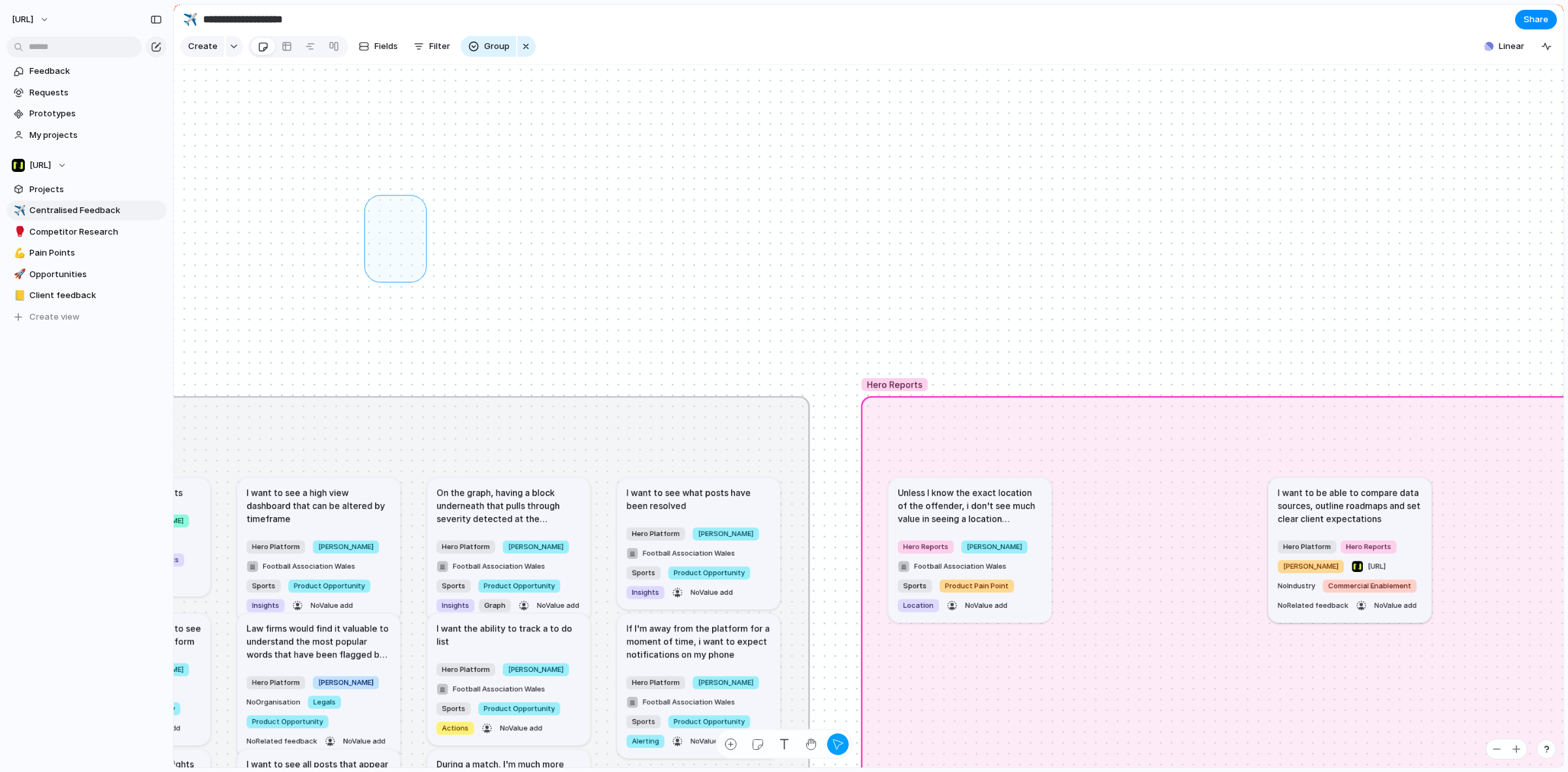
drag, startPoint x: 371, startPoint y: 283, endPoint x: 423, endPoint y: 214, distance: 86.4
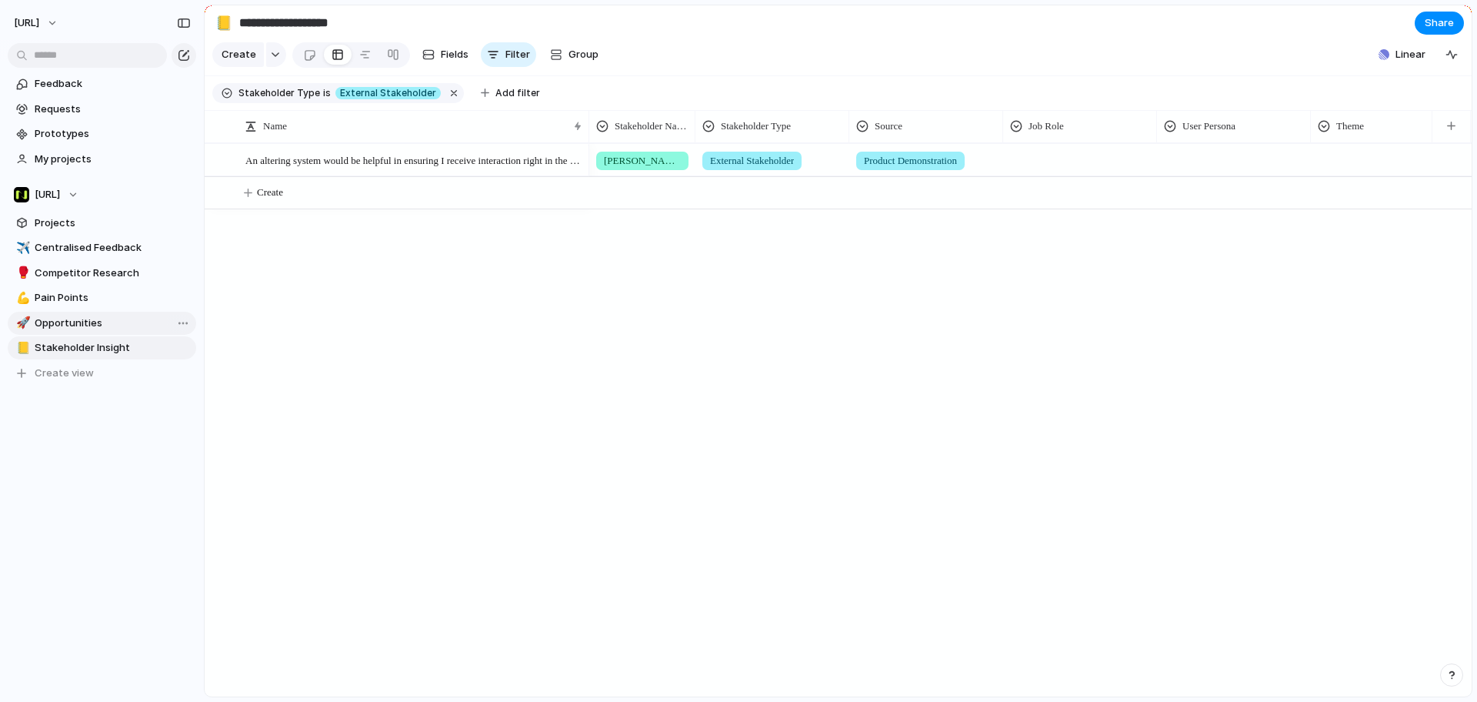
click at [103, 334] on link "🚀 Opportunities" at bounding box center [102, 323] width 188 height 23
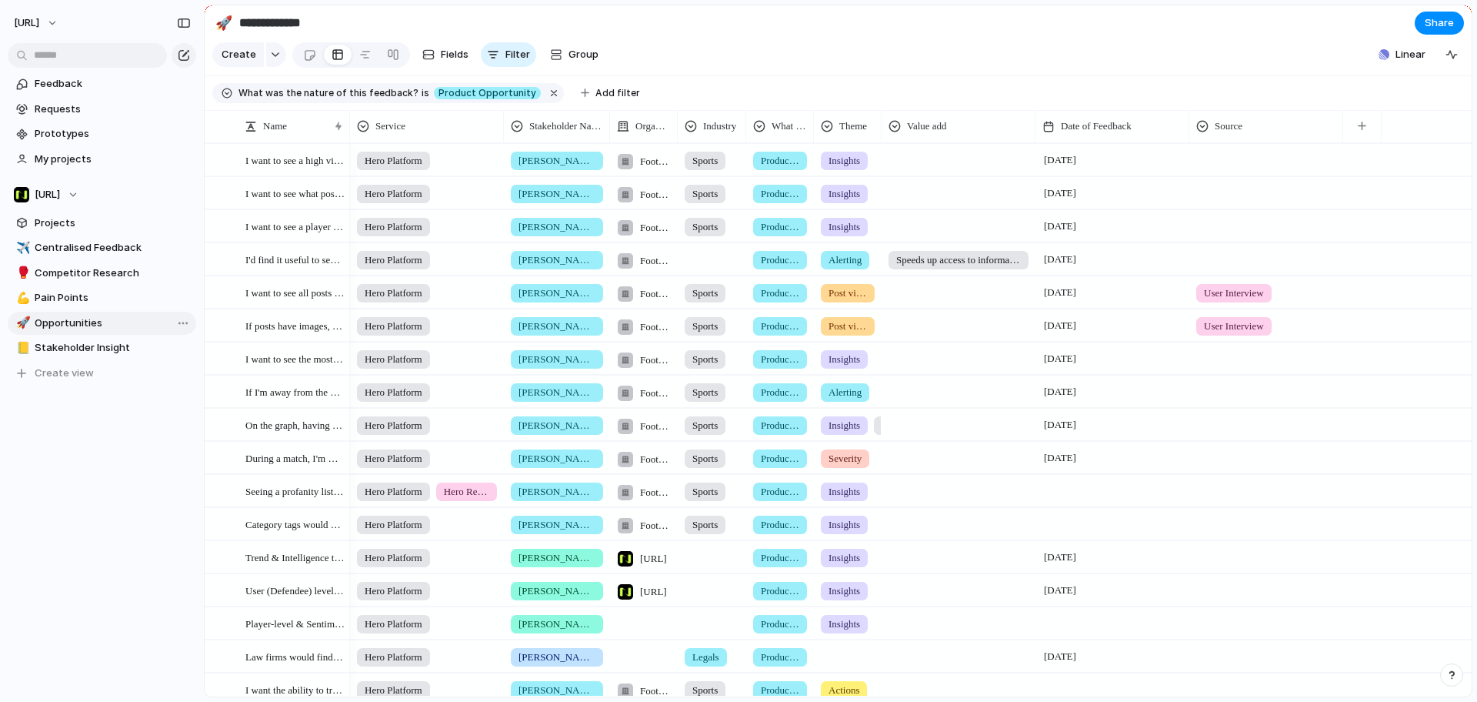
click at [97, 315] on span "Opportunities" at bounding box center [113, 322] width 156 height 15
click at [118, 304] on span "Pain Points" at bounding box center [113, 297] width 156 height 15
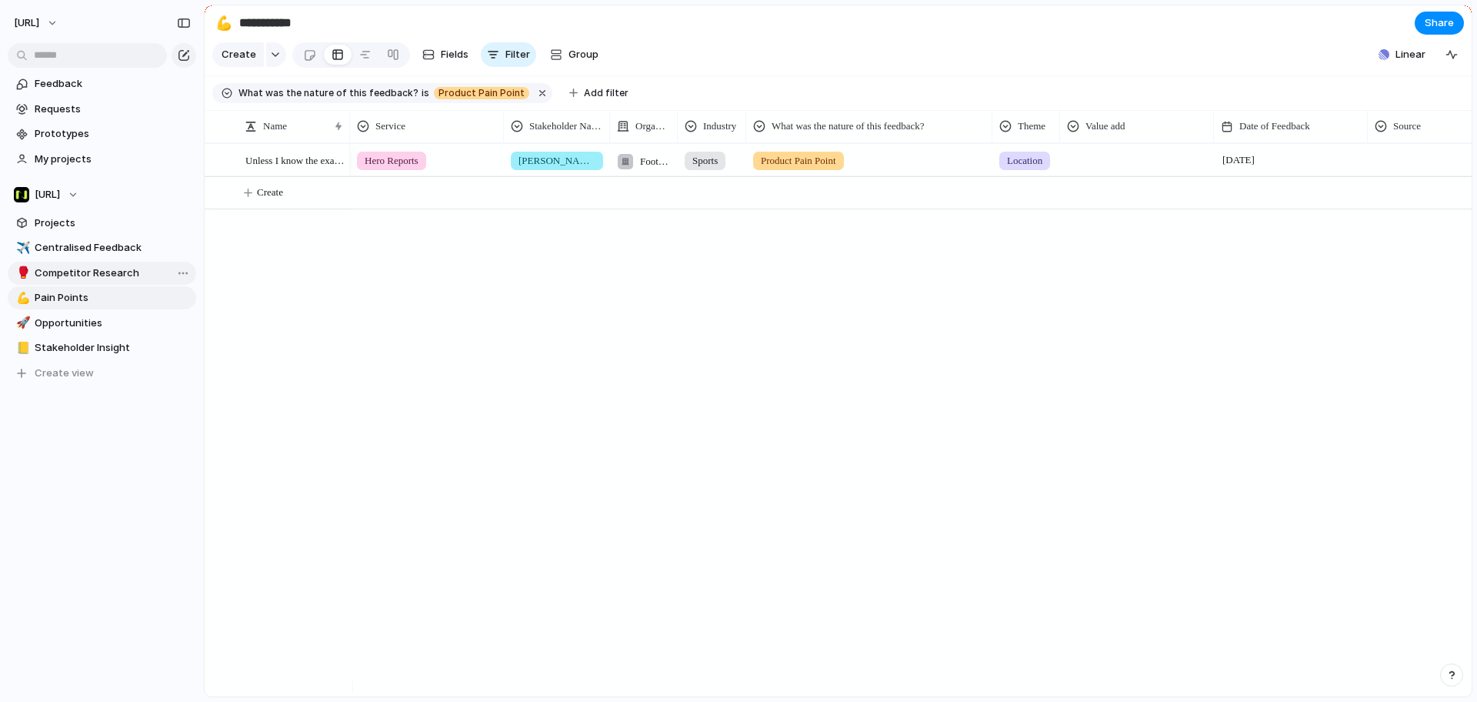
click at [120, 276] on span "Competitor Research" at bounding box center [113, 272] width 156 height 15
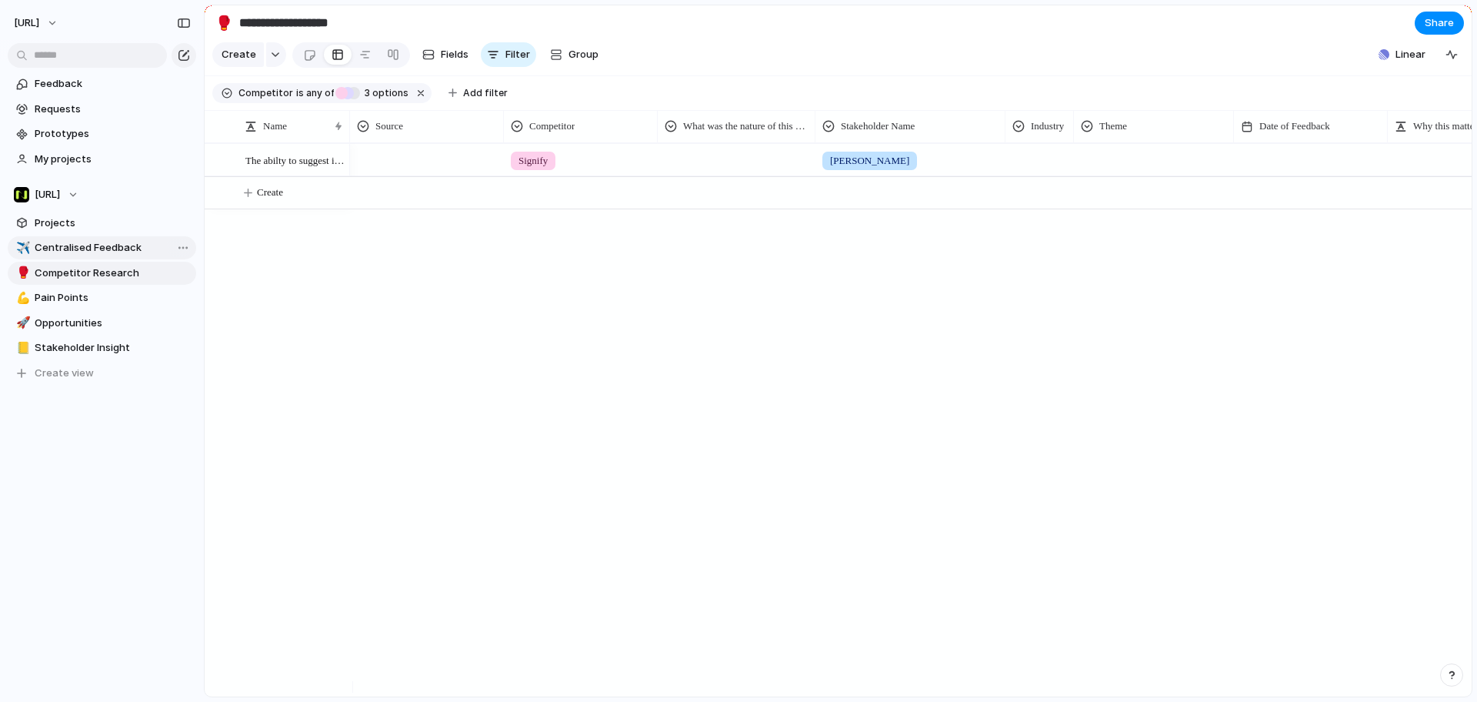
click at [128, 245] on span "Centralised Feedback" at bounding box center [113, 247] width 156 height 15
type input "**********"
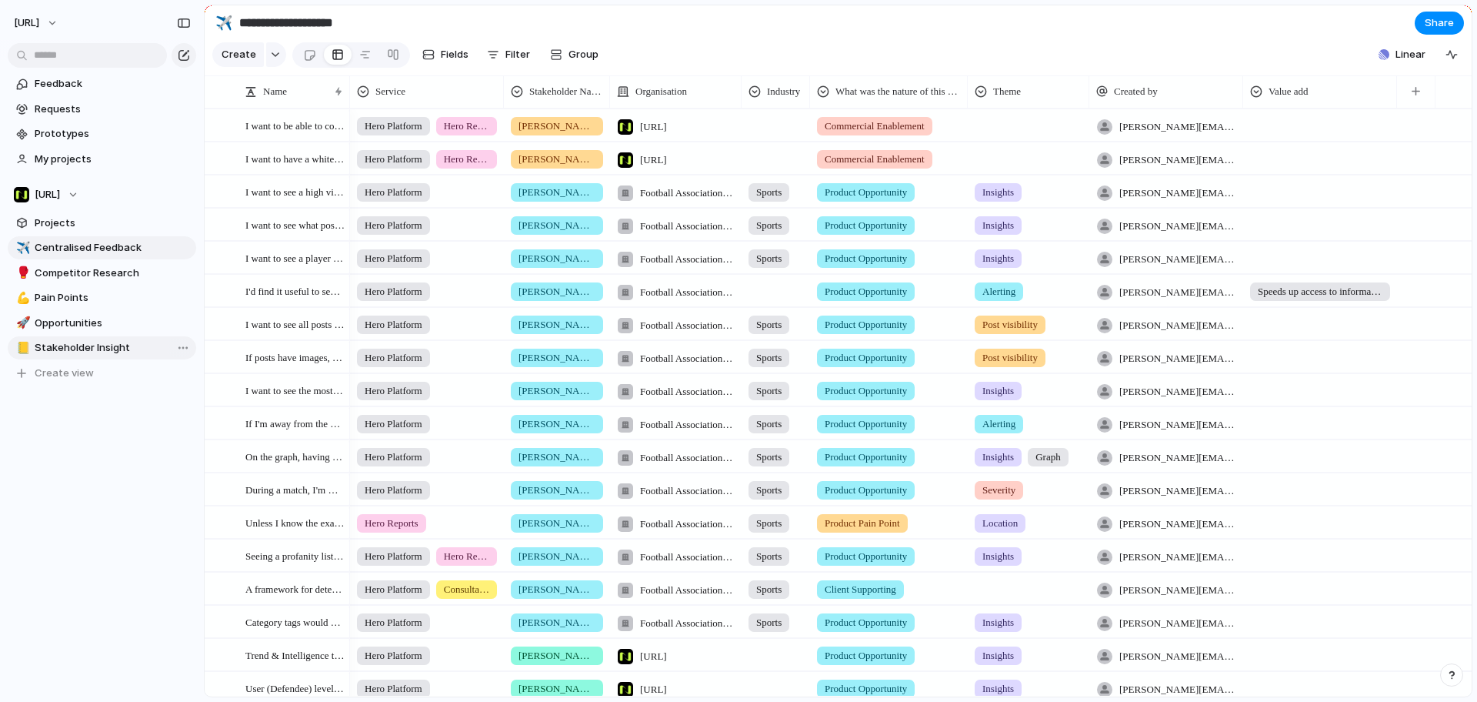
drag, startPoint x: 168, startPoint y: 285, endPoint x: 185, endPoint y: 340, distance: 58.1
click at [169, 453] on div "Open in new tab Copy link Duplicate view Rename view Delete view" at bounding box center [738, 351] width 1477 height 702
drag, startPoint x: 1184, startPoint y: 45, endPoint x: 1092, endPoint y: 28, distance: 93.1
click at [1090, 29] on section "**********" at bounding box center [838, 22] width 1267 height 35
